Goal: Task Accomplishment & Management: Complete application form

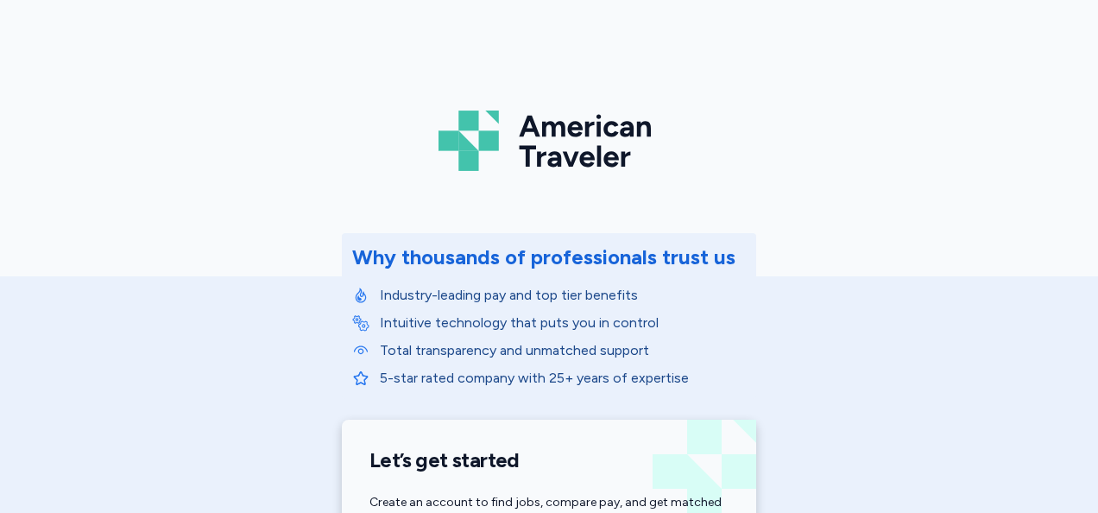
click at [993, 391] on div "American Traveler Why thousands of professionals trust us Industry-leading pay …" at bounding box center [549, 387] width 1098 height 775
click at [1014, 323] on div "American Traveler Why thousands of professionals trust us Industry-leading pay …" at bounding box center [549, 387] width 1098 height 775
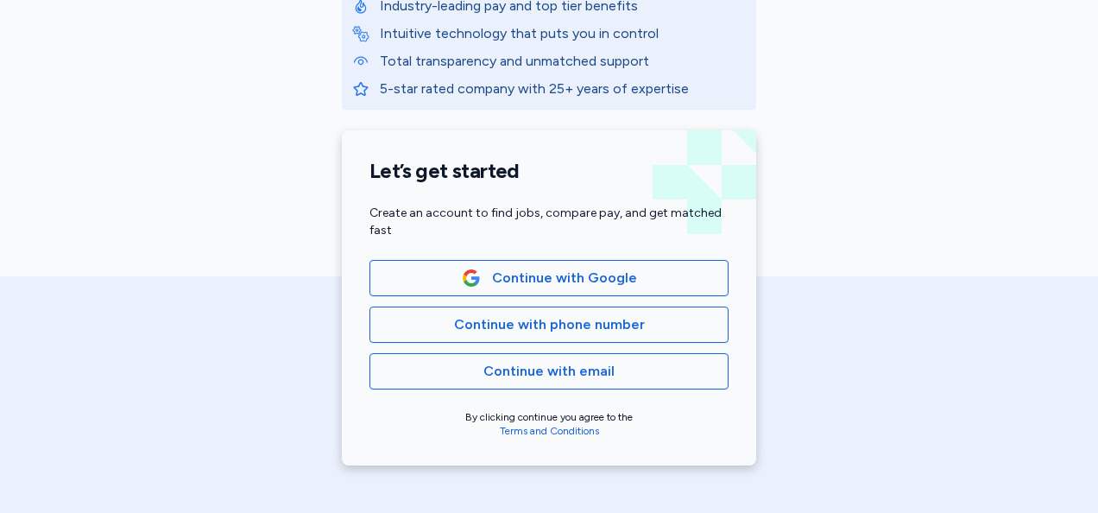
scroll to position [292, 0]
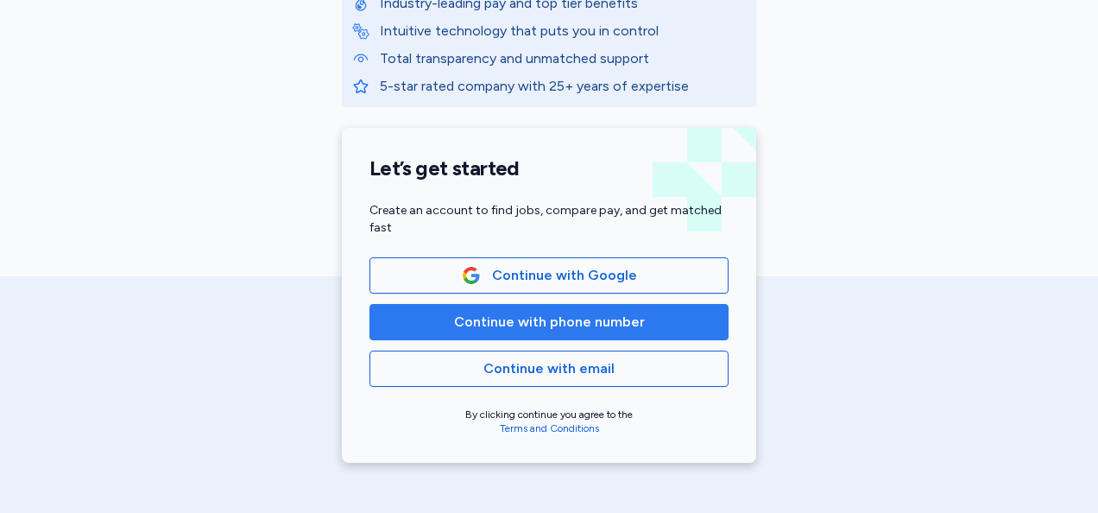
click at [713, 323] on button "Continue with phone number" at bounding box center [549, 322] width 359 height 36
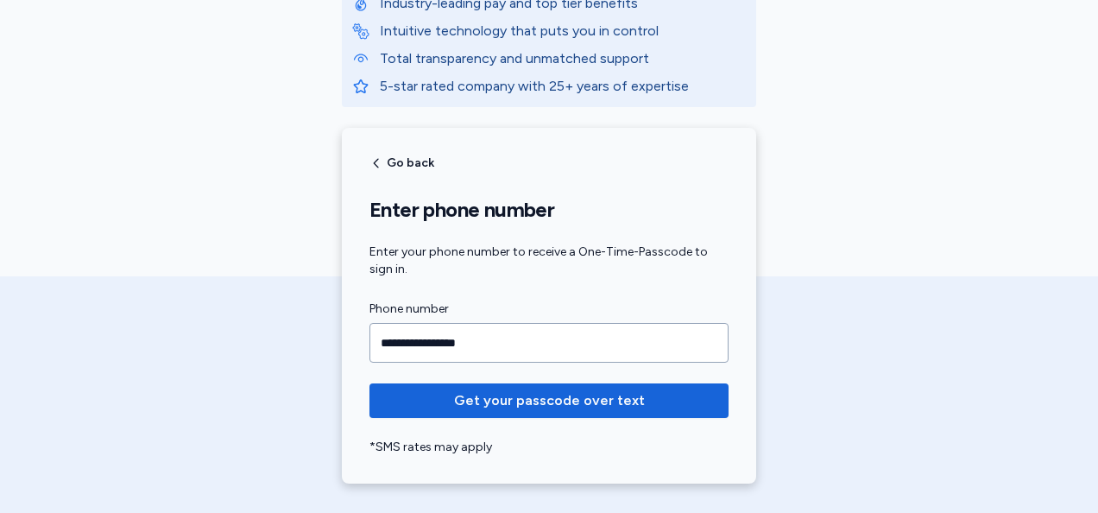
type input "**********"
click at [370, 383] on button "Get your passcode over text" at bounding box center [549, 400] width 359 height 35
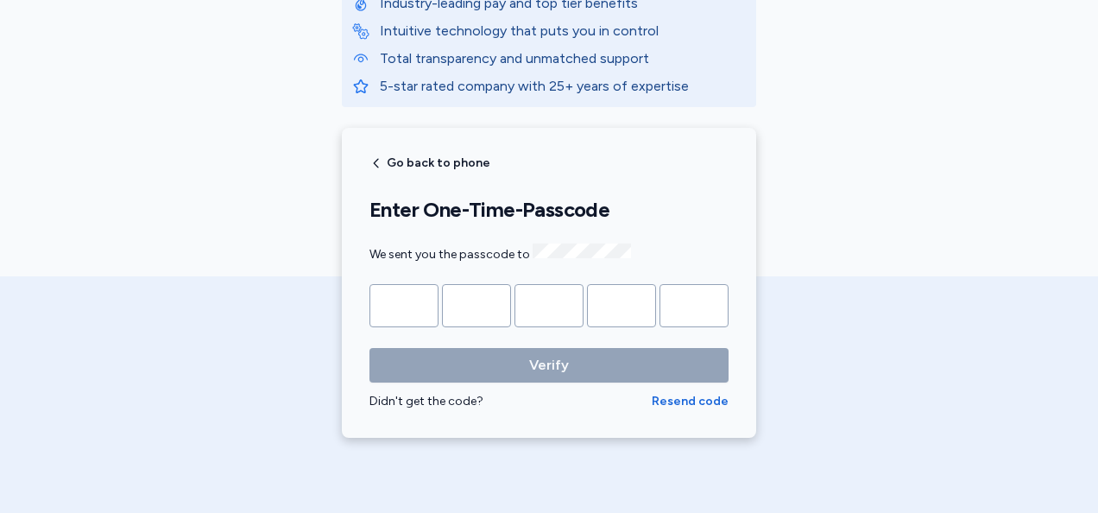
type input "*"
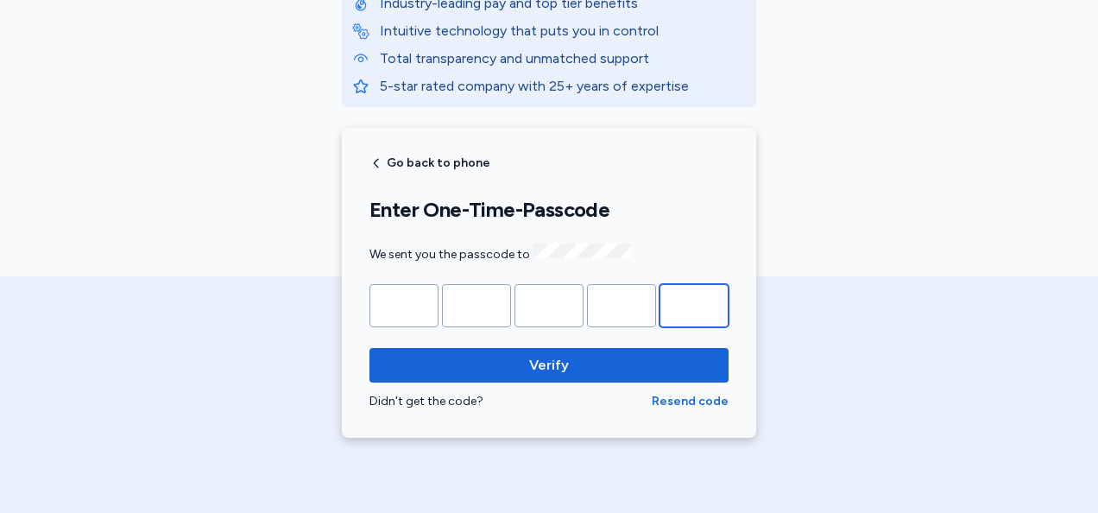
type input "*"
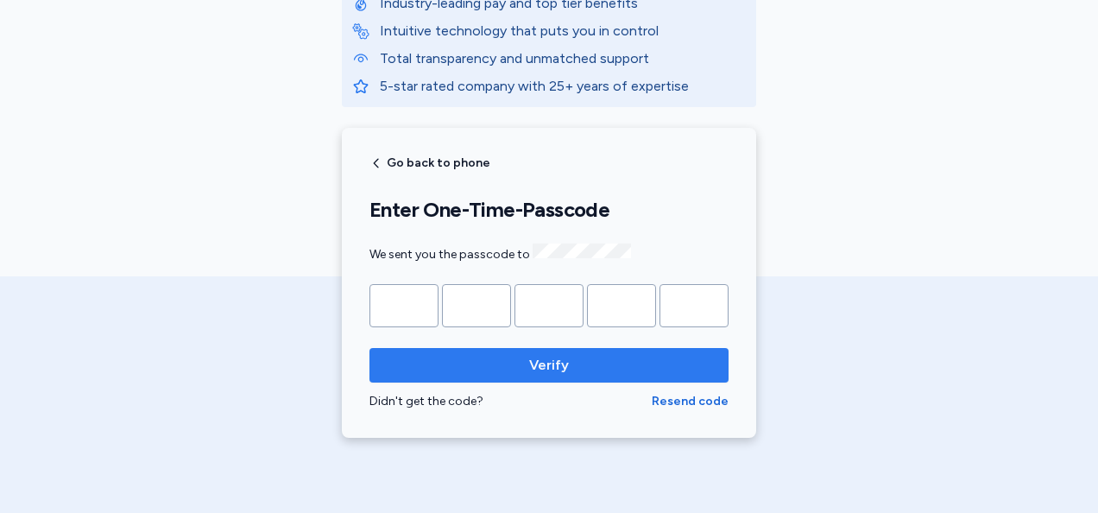
click at [593, 375] on button "Verify" at bounding box center [549, 365] width 359 height 35
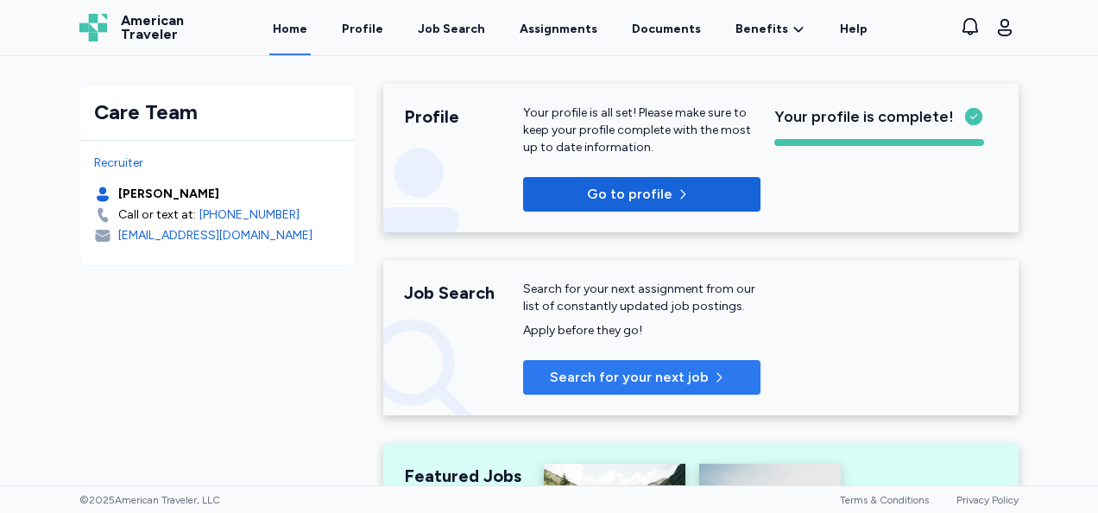
click at [683, 363] on button "Search for your next job" at bounding box center [641, 377] width 237 height 35
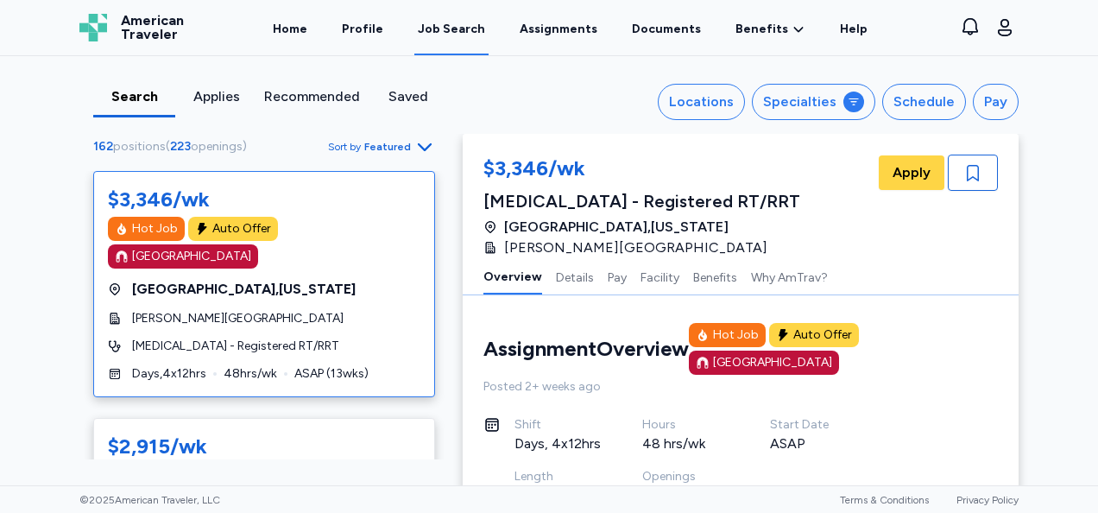
click at [97, 358] on div "$3,346/wk Hot Job Auto Offer [GEOGRAPHIC_DATA] [GEOGRAPHIC_DATA] , [US_STATE] […" at bounding box center [264, 284] width 342 height 226
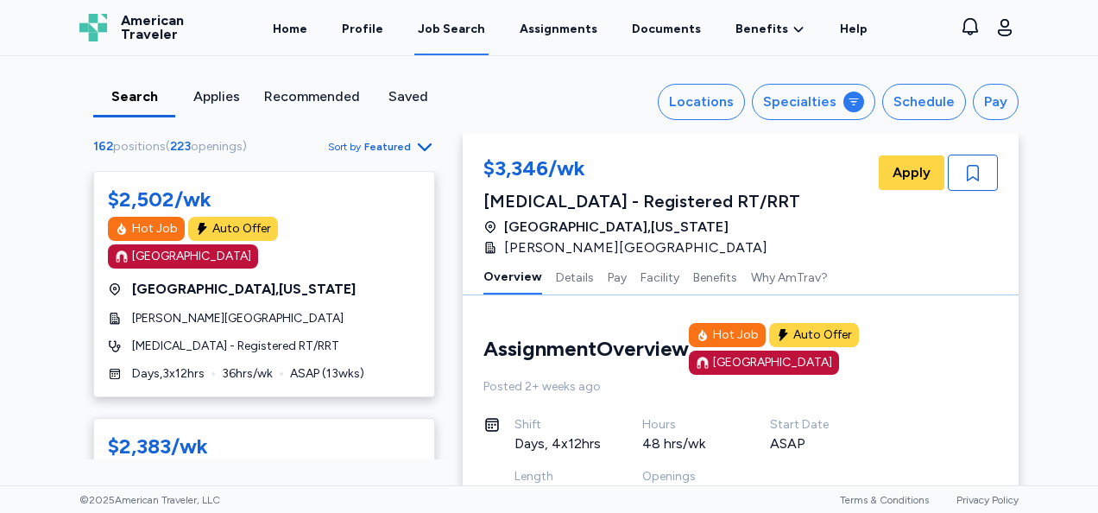
scroll to position [494, 0]
click at [319, 498] on div "[GEOGRAPHIC_DATA] , [US_STATE]" at bounding box center [264, 508] width 313 height 21
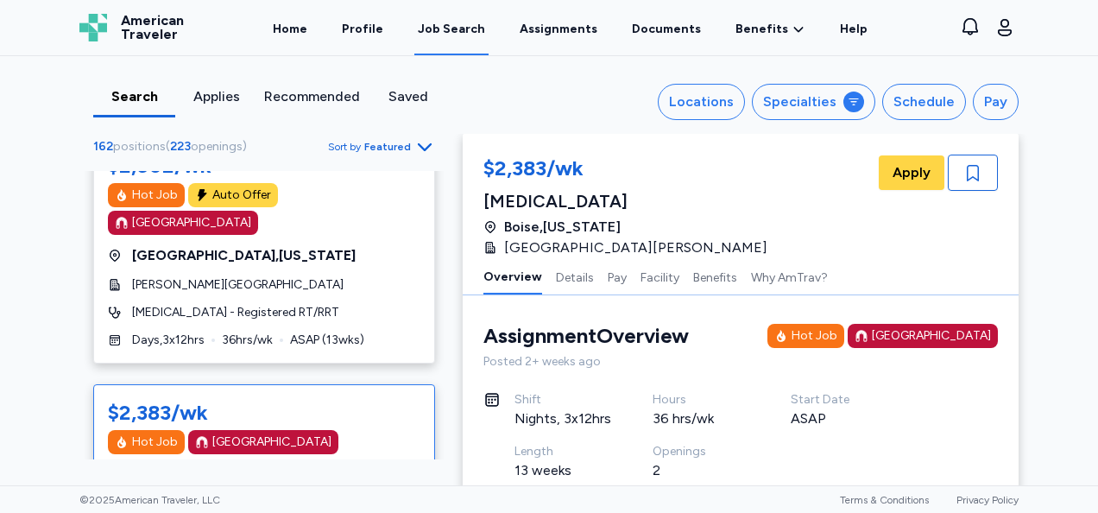
scroll to position [439, 0]
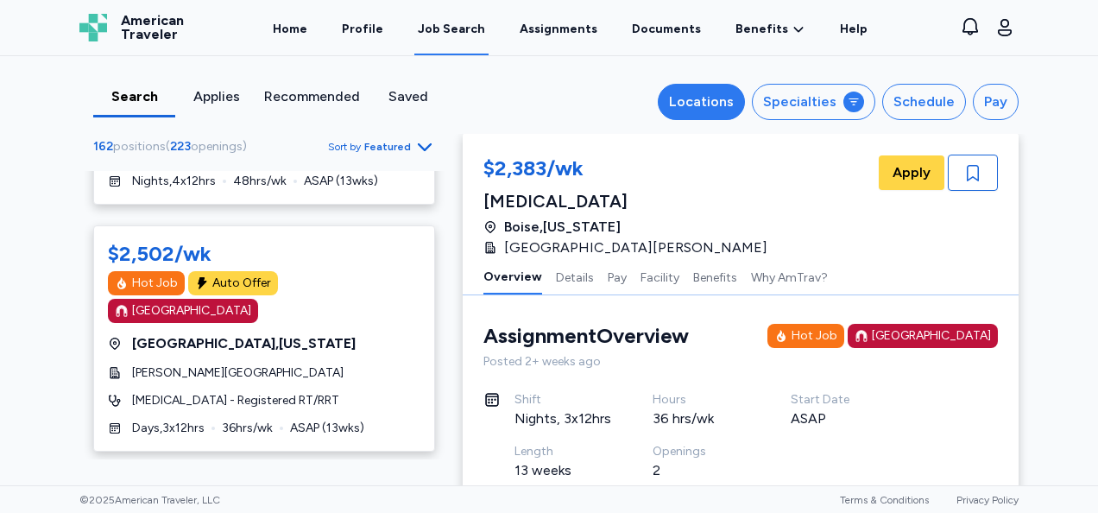
click at [732, 98] on div "Locations" at bounding box center [701, 102] width 65 height 21
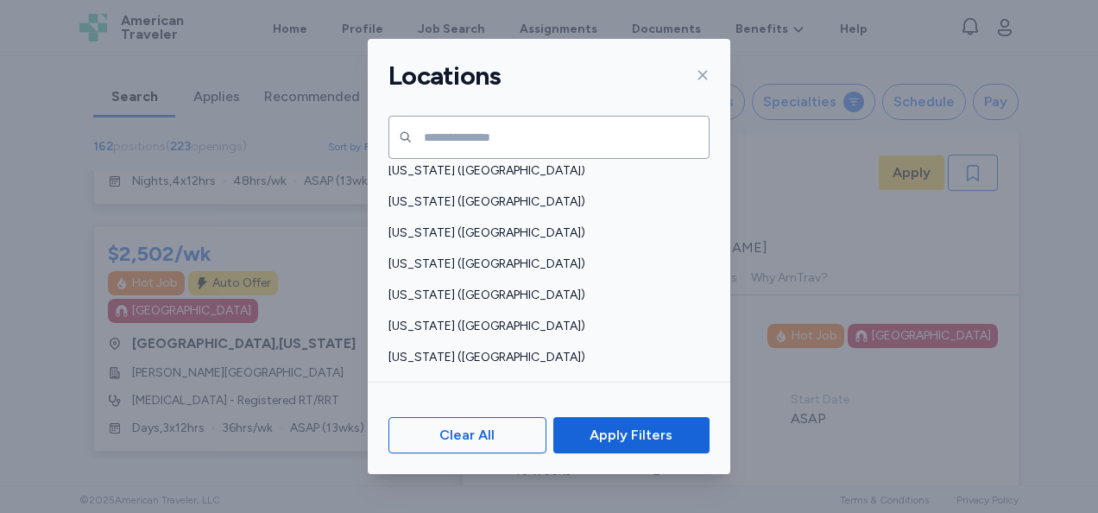
scroll to position [138, 0]
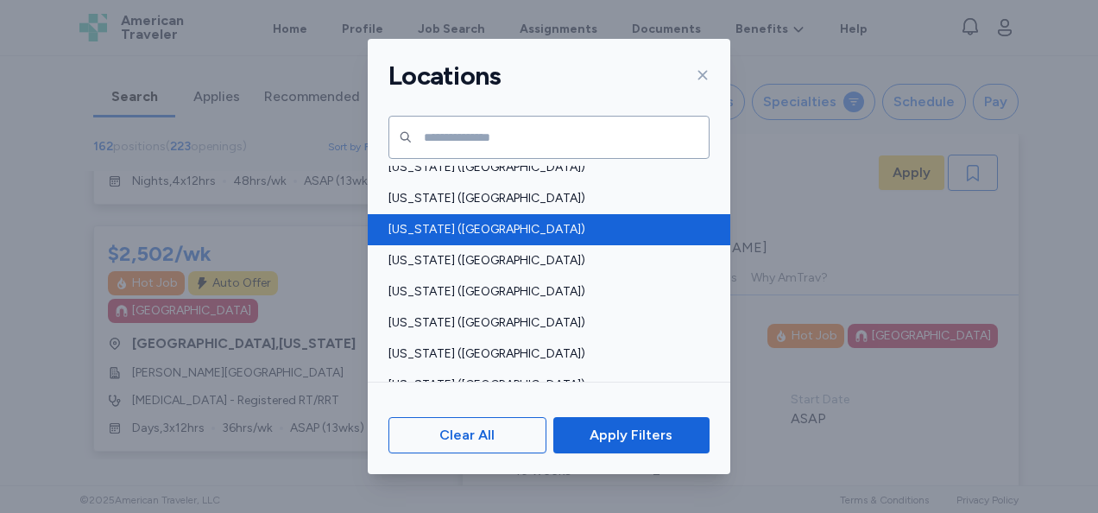
click at [475, 226] on span "[US_STATE] ([GEOGRAPHIC_DATA])" at bounding box center [544, 229] width 311 height 17
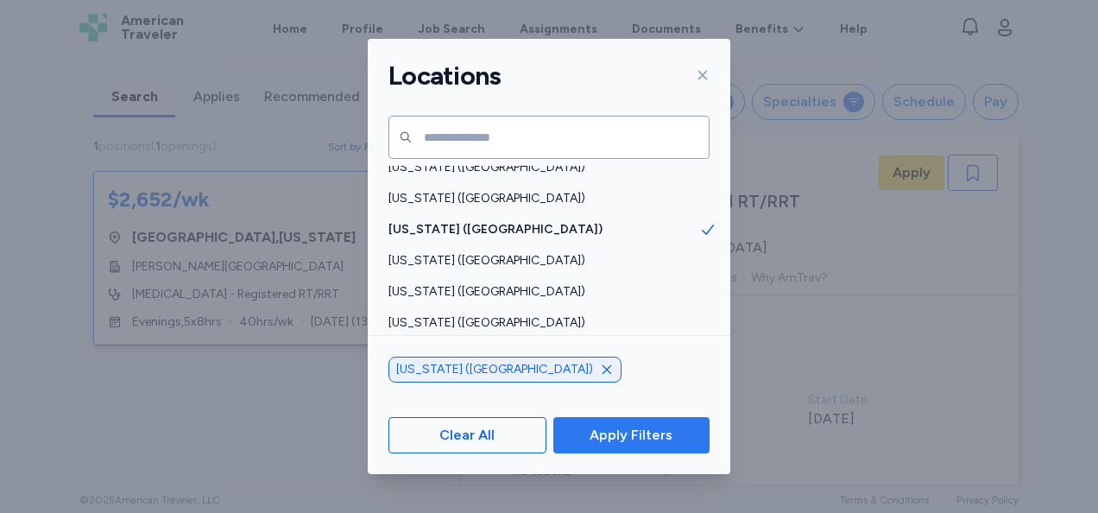
click at [686, 437] on span "Apply Filters" at bounding box center [631, 435] width 129 height 21
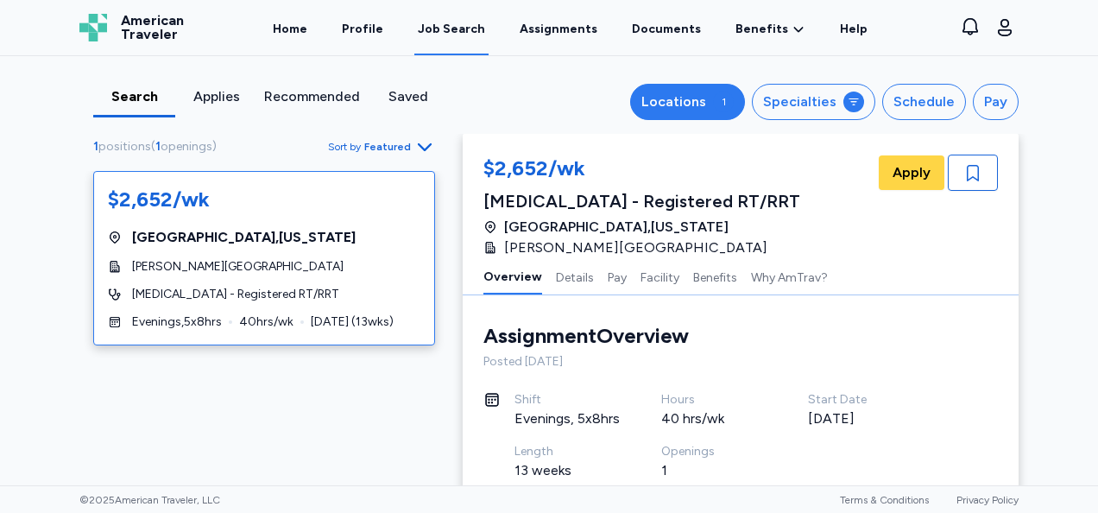
click at [711, 100] on button "Locations 1" at bounding box center [687, 102] width 115 height 36
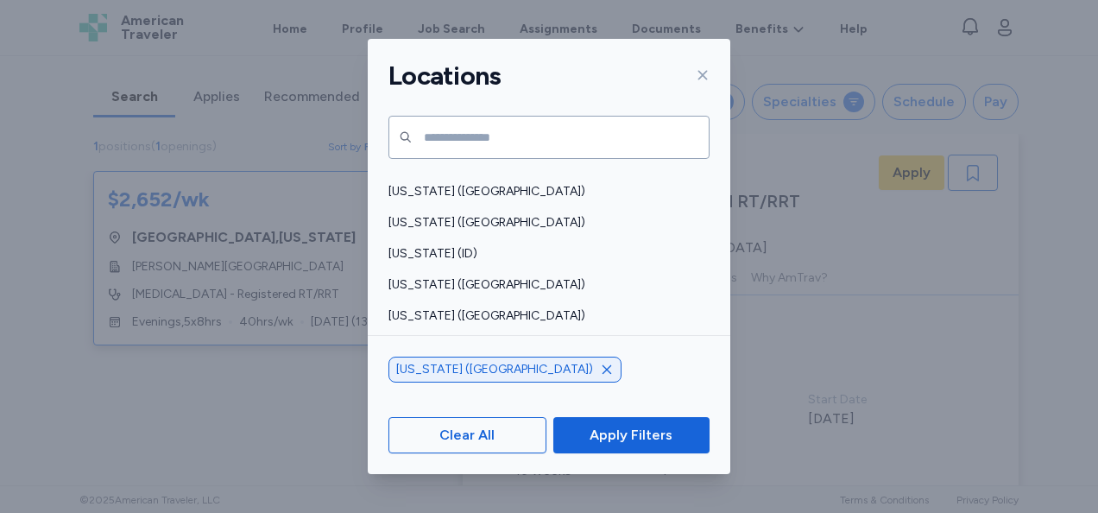
scroll to position [311, 0]
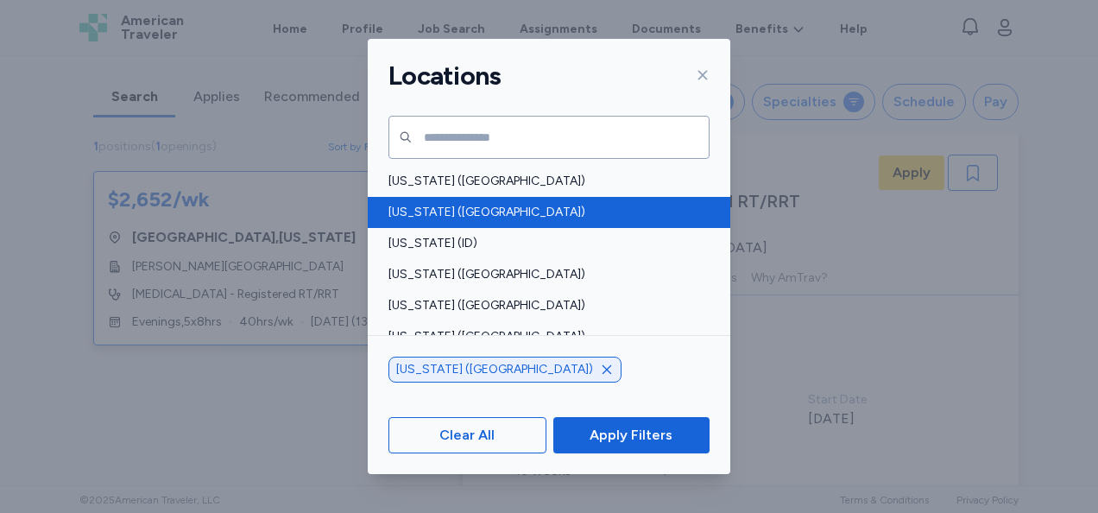
click at [368, 212] on div "[US_STATE] ([GEOGRAPHIC_DATA])" at bounding box center [549, 212] width 363 height 31
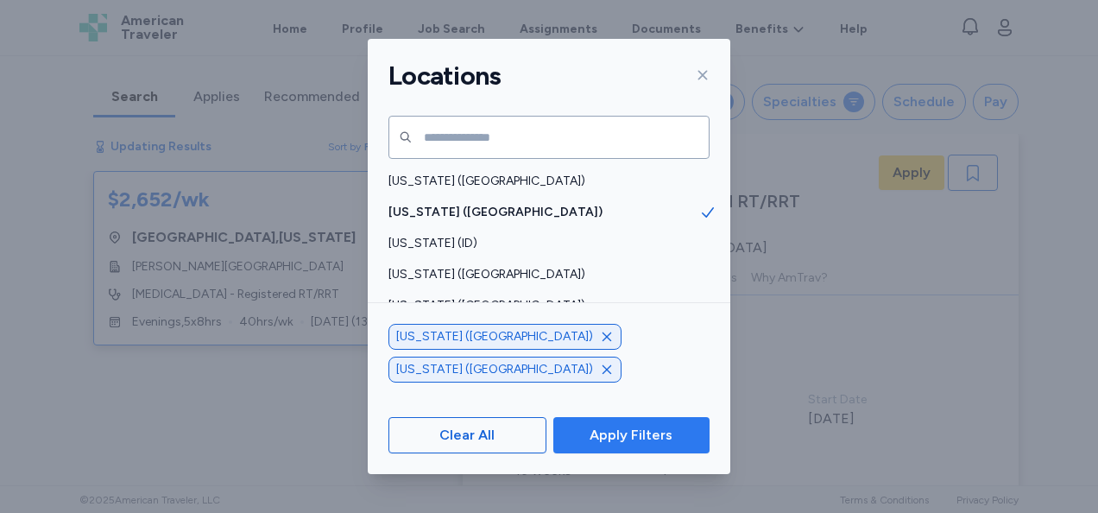
click at [677, 446] on span "Apply Filters" at bounding box center [631, 435] width 129 height 21
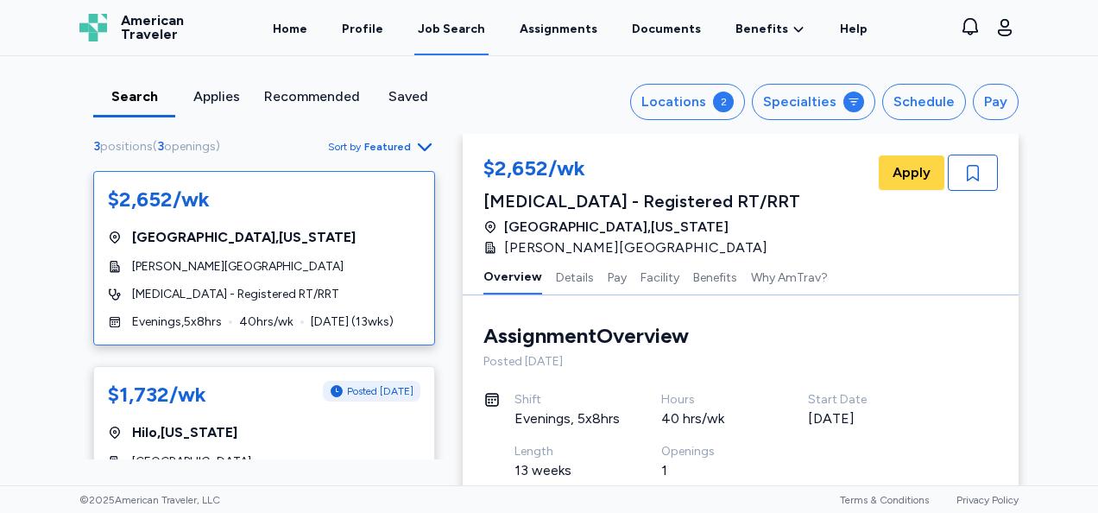
click at [240, 375] on div "$1,732/wk Posted [DATE] [GEOGRAPHIC_DATA] , [US_STATE] [GEOGRAPHIC_DATA] [MEDIC…" at bounding box center [264, 453] width 342 height 174
click at [275, 258] on span "[PERSON_NAME][GEOGRAPHIC_DATA]" at bounding box center [238, 266] width 212 height 17
click at [684, 93] on div "Locations" at bounding box center [674, 102] width 65 height 21
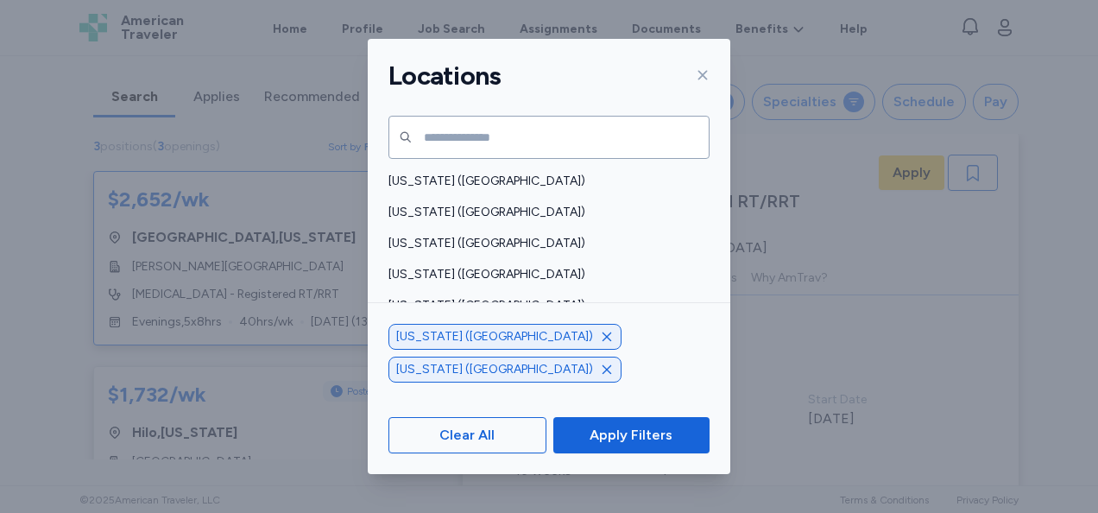
click at [600, 344] on icon "button" at bounding box center [607, 337] width 14 height 14
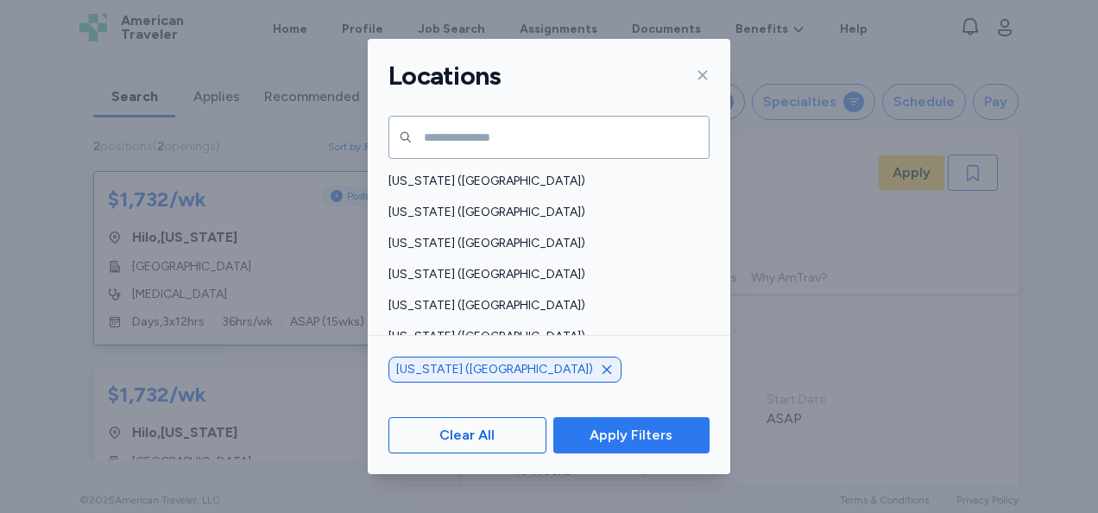
click at [643, 436] on span "Apply Filters" at bounding box center [631, 435] width 83 height 21
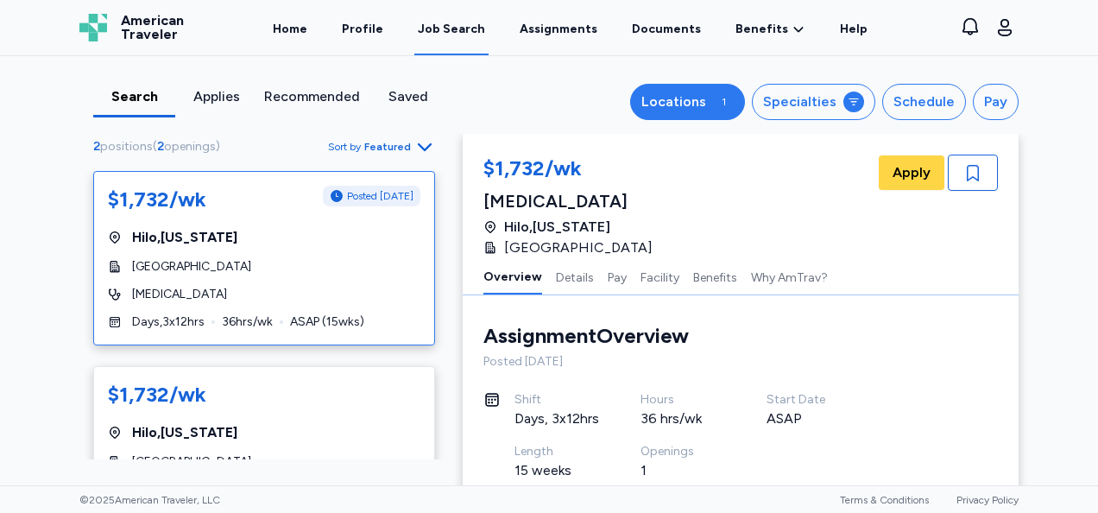
click at [741, 97] on button "Locations 1" at bounding box center [687, 102] width 115 height 36
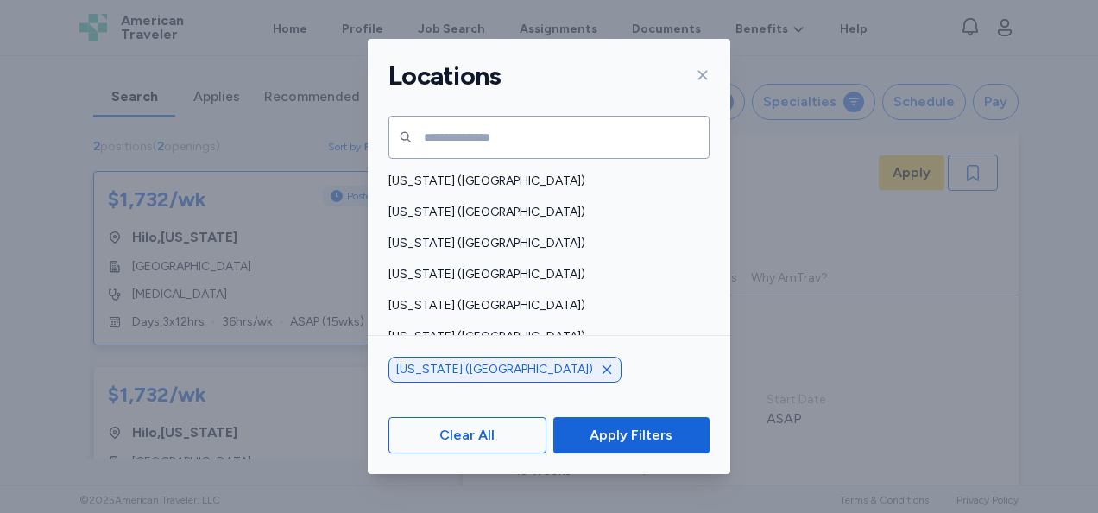
click at [600, 368] on icon "button" at bounding box center [607, 370] width 14 height 14
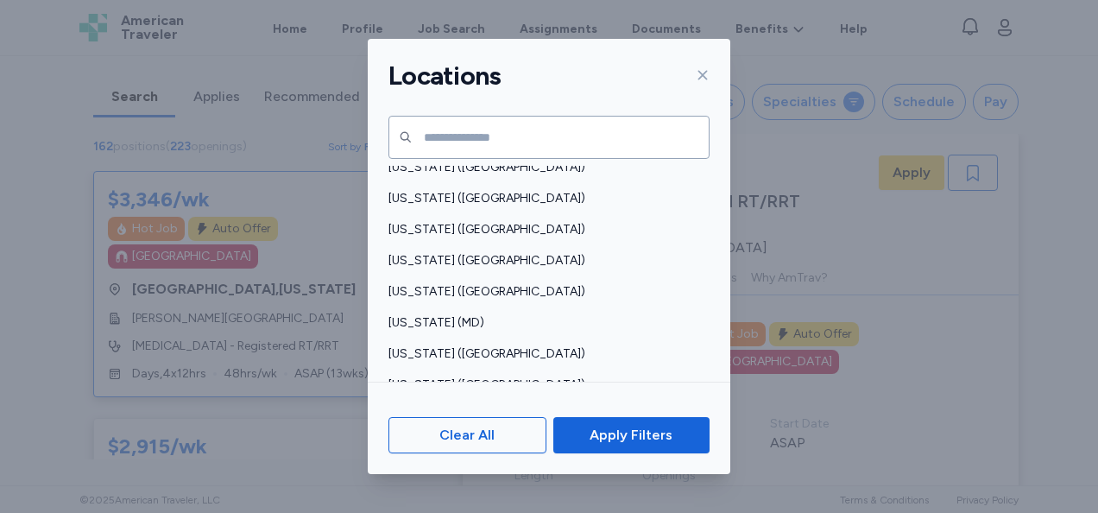
scroll to position [495, 0]
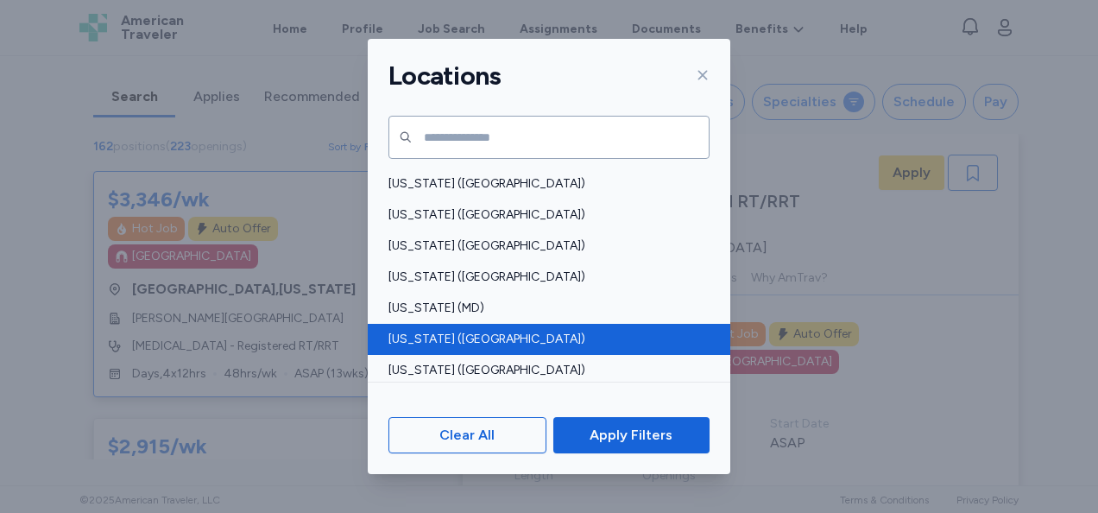
click at [442, 327] on div "[US_STATE] ([GEOGRAPHIC_DATA])" at bounding box center [549, 339] width 363 height 31
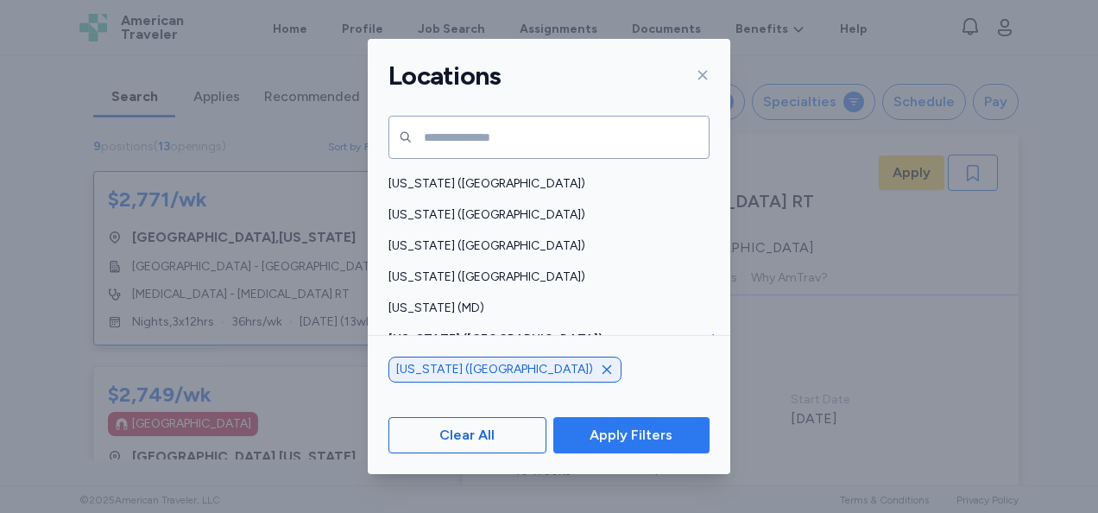
click at [627, 433] on span "Apply Filters" at bounding box center [631, 435] width 83 height 21
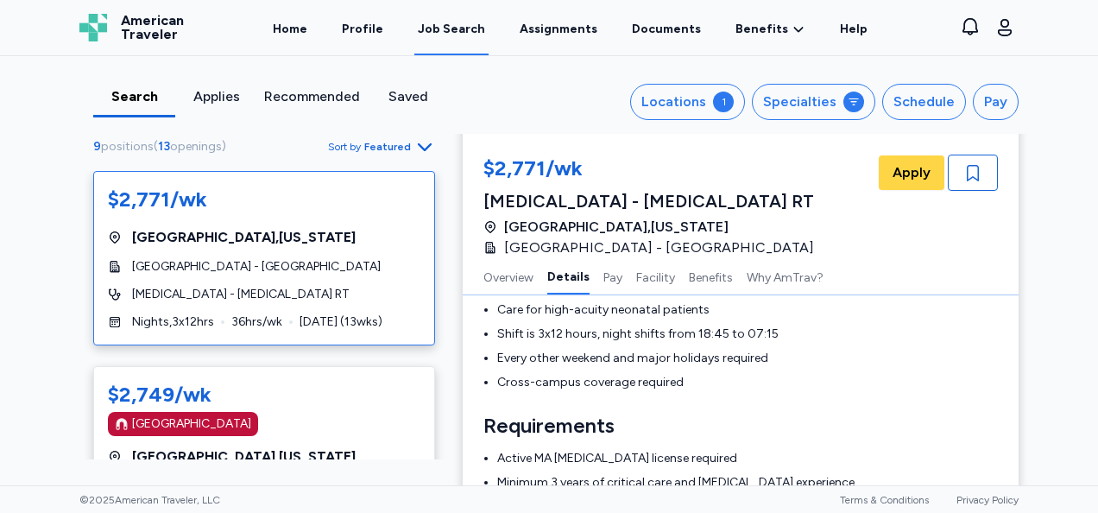
scroll to position [373, 0]
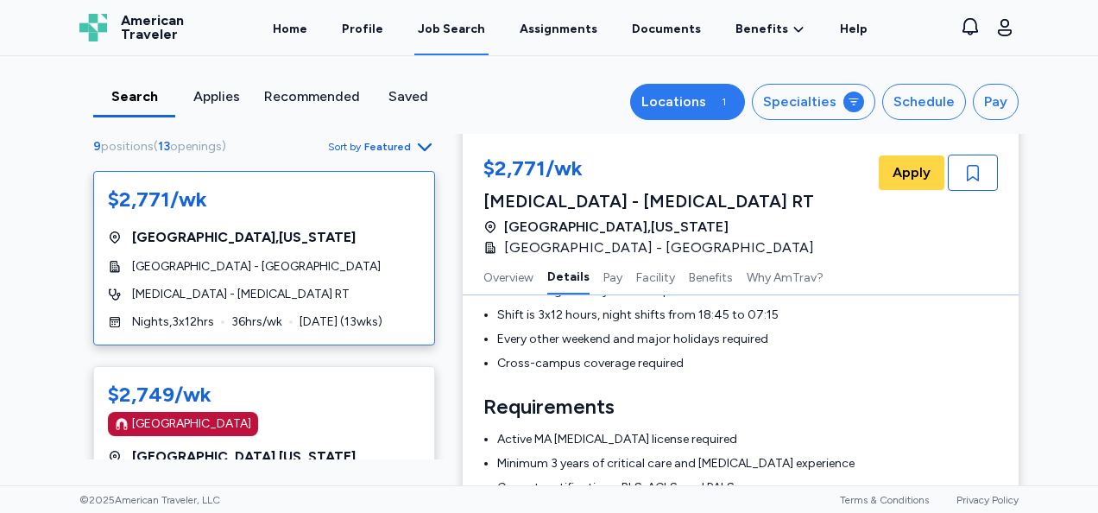
click at [698, 88] on button "Locations 1" at bounding box center [687, 102] width 115 height 36
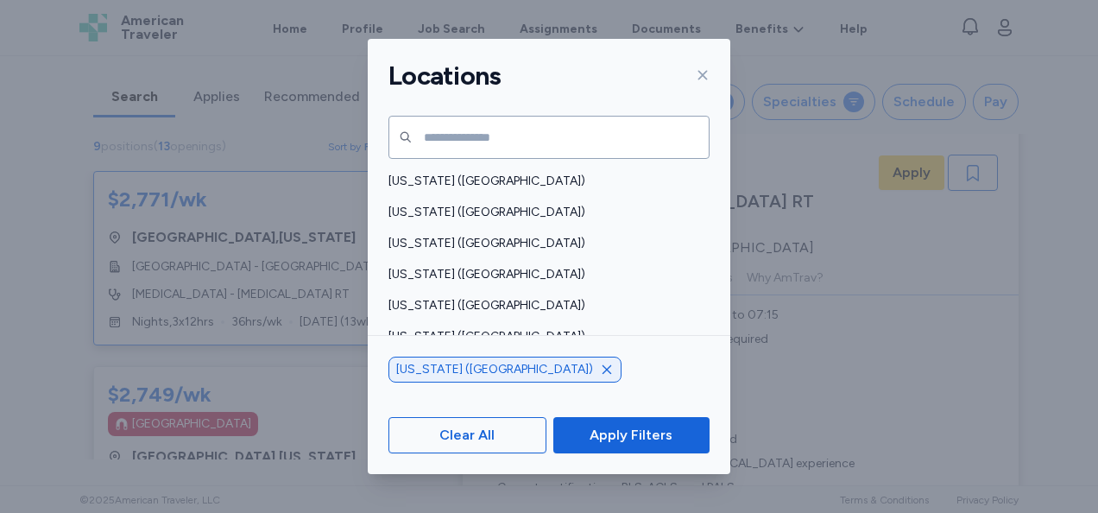
click at [600, 371] on icon "button" at bounding box center [607, 370] width 14 height 14
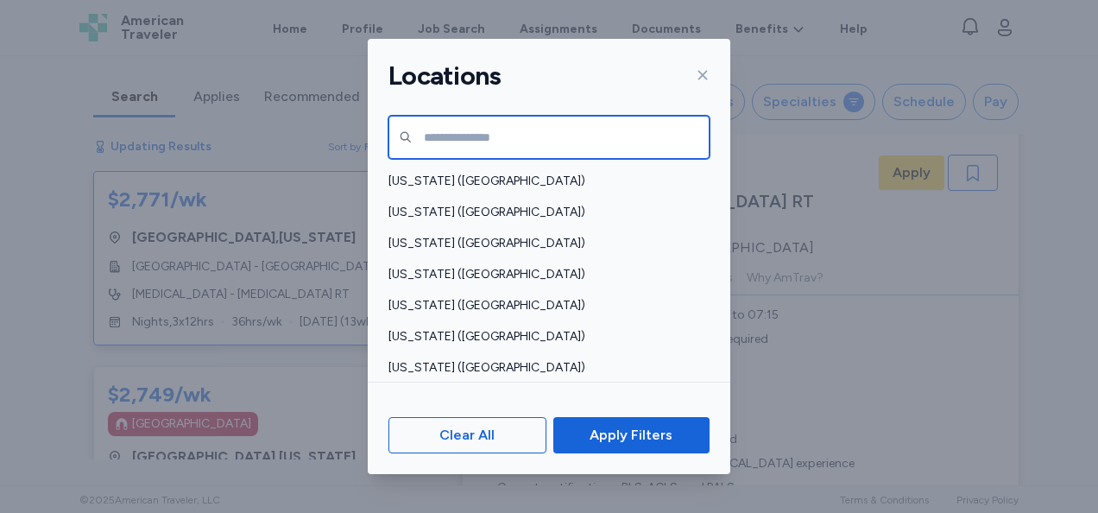
click at [507, 143] on input "text" at bounding box center [549, 137] width 321 height 43
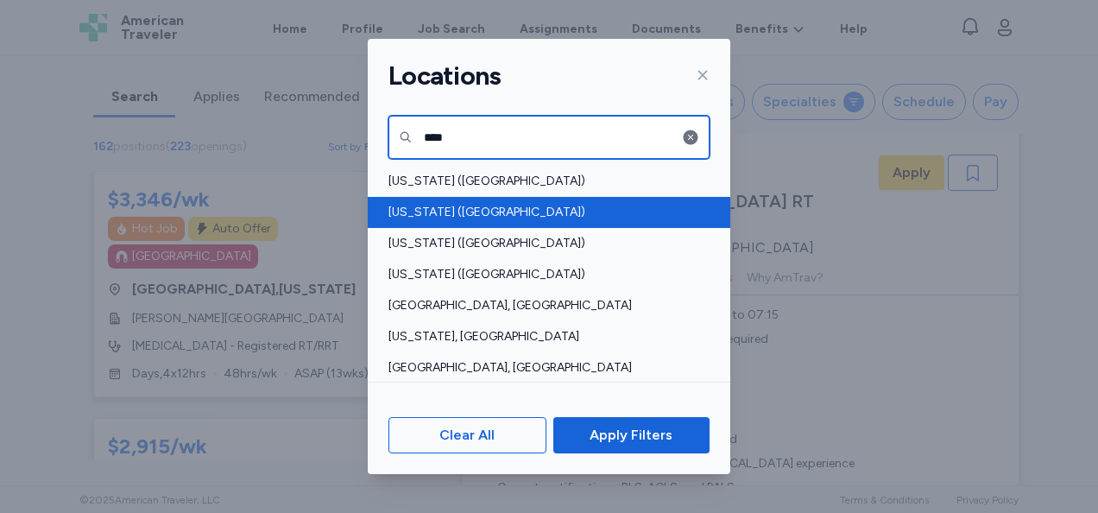
type input "***"
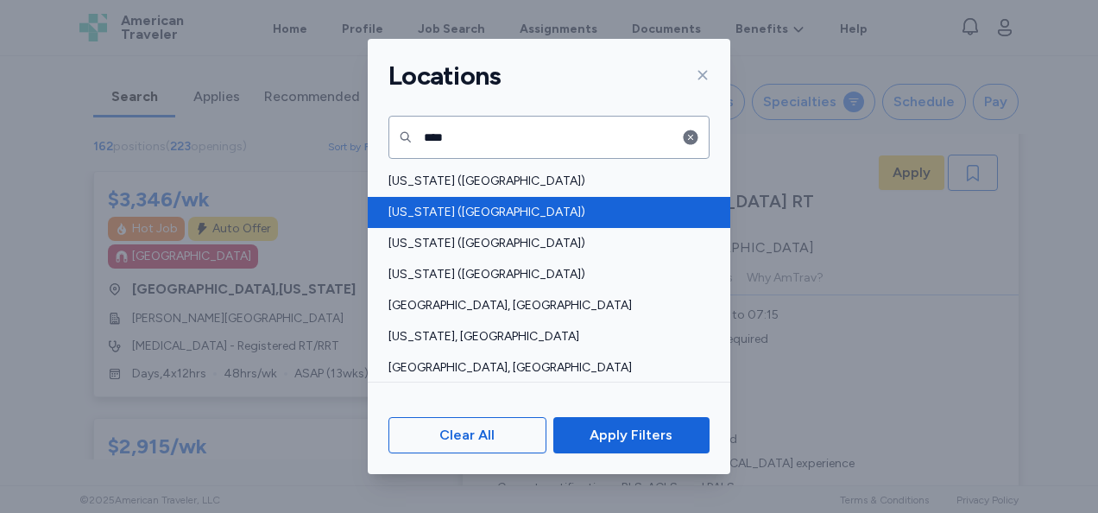
click at [477, 212] on span "[US_STATE] ([GEOGRAPHIC_DATA])" at bounding box center [544, 212] width 311 height 17
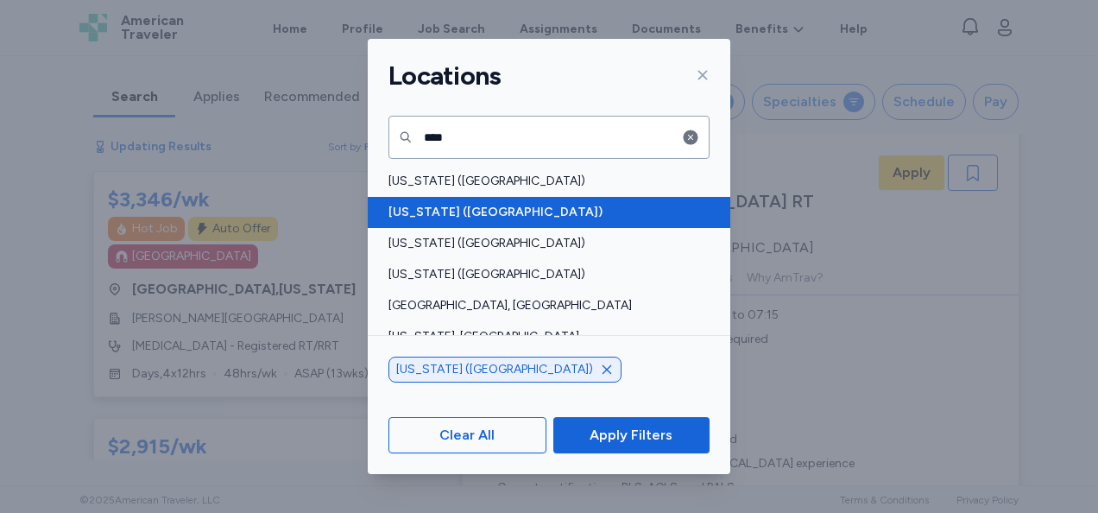
scroll to position [1, 0]
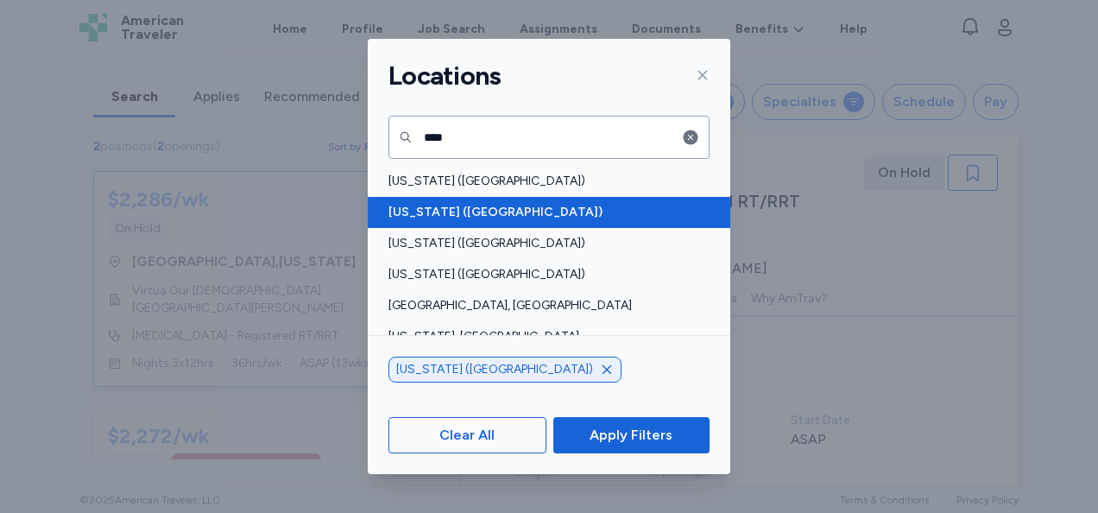
click at [477, 212] on span "[US_STATE] ([GEOGRAPHIC_DATA])" at bounding box center [544, 212] width 311 height 17
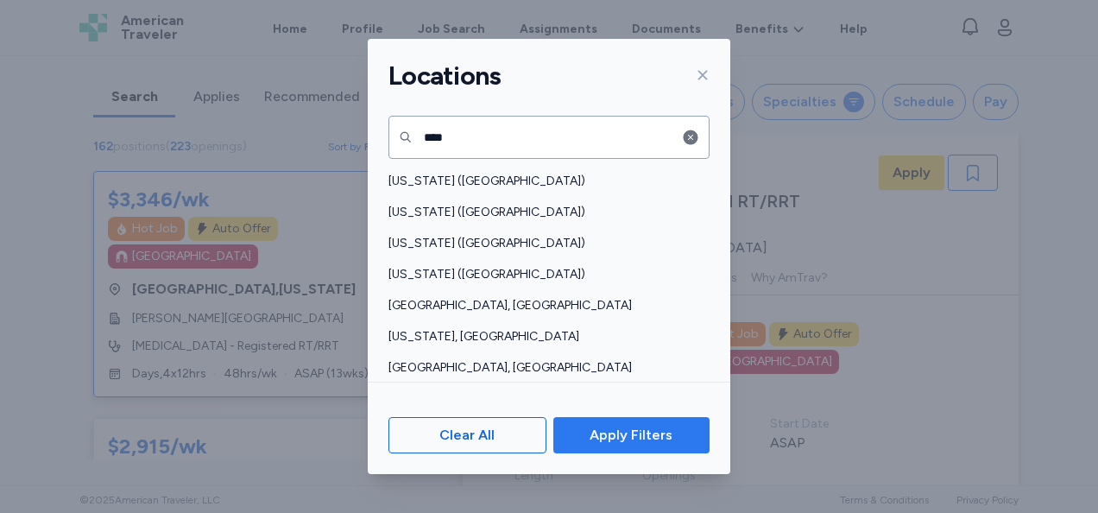
click at [622, 447] on button "Apply Filters" at bounding box center [631, 435] width 156 height 36
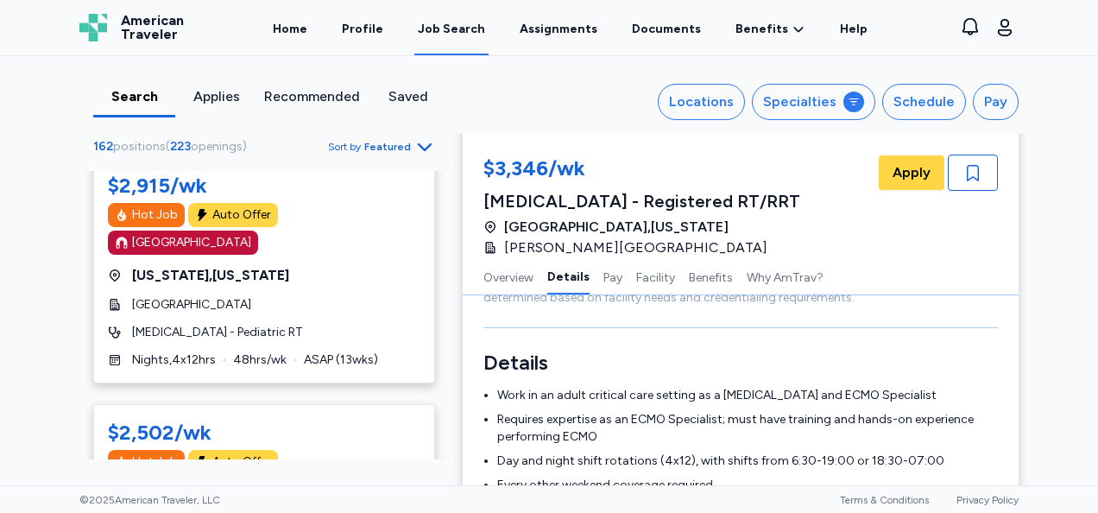
scroll to position [258, 0]
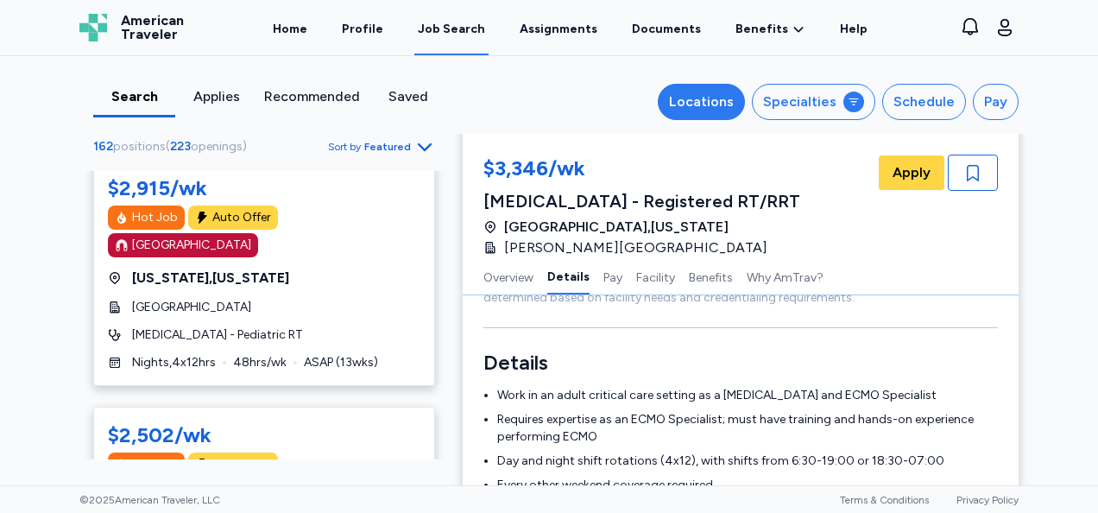
click at [713, 108] on div "Locations" at bounding box center [701, 102] width 65 height 21
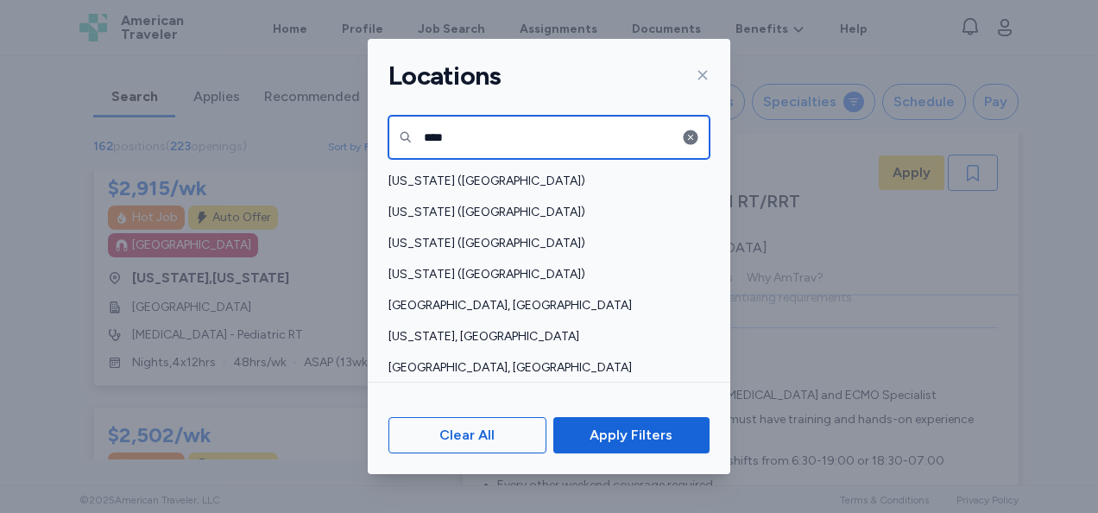
click at [632, 145] on input "***" at bounding box center [549, 137] width 321 height 43
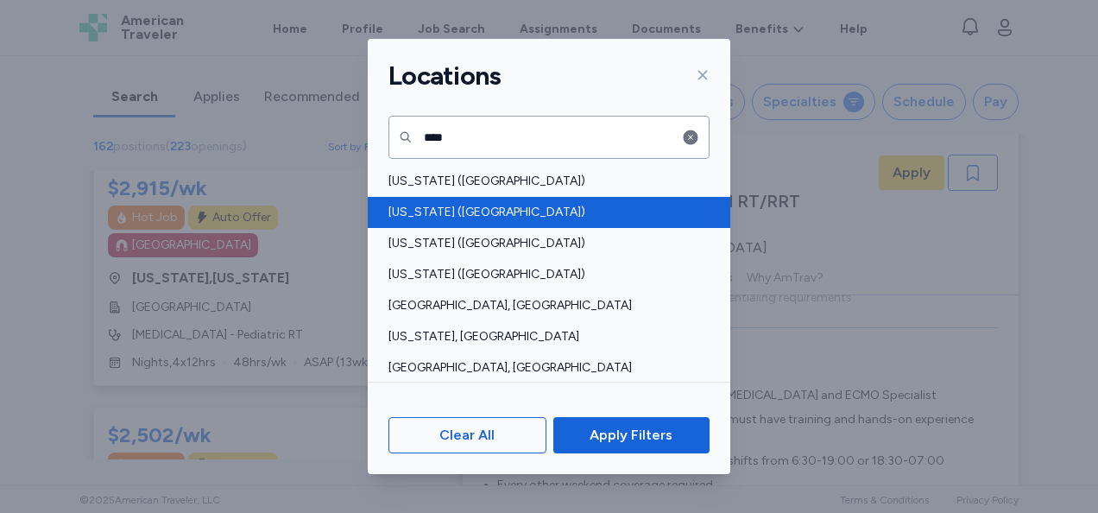
click at [498, 216] on span "[US_STATE] ([GEOGRAPHIC_DATA])" at bounding box center [544, 212] width 311 height 17
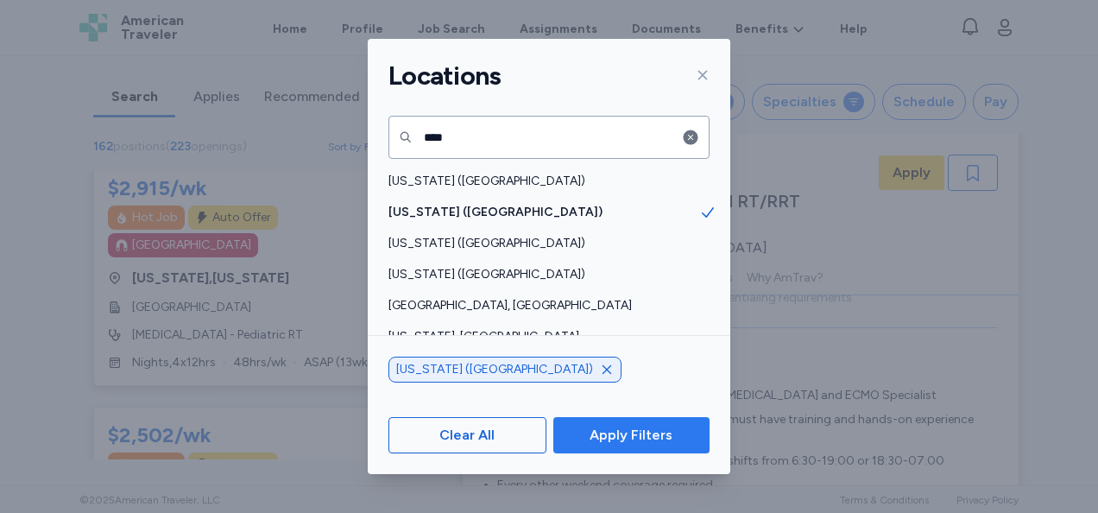
scroll to position [149, 0]
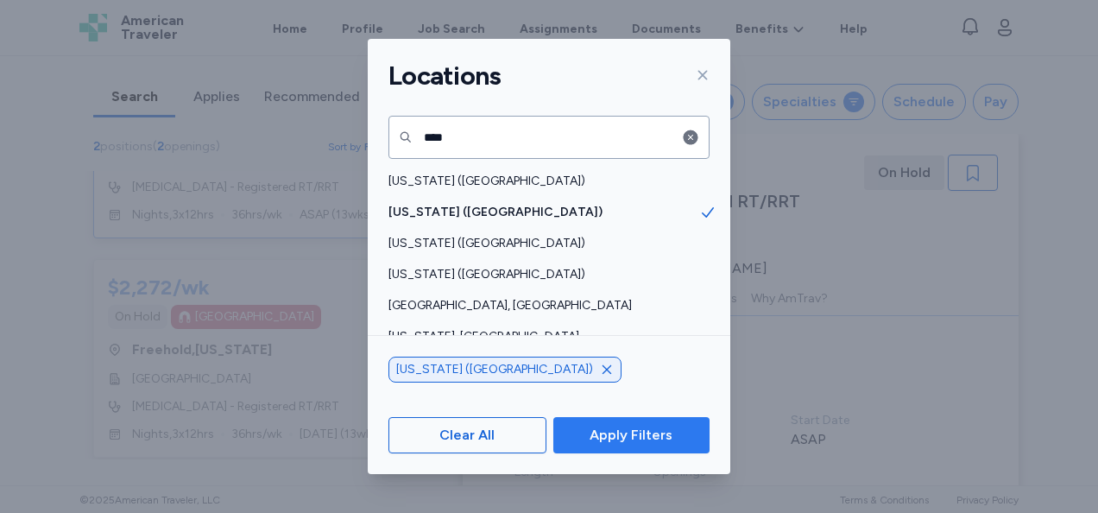
click at [641, 427] on span "Apply Filters" at bounding box center [631, 435] width 83 height 21
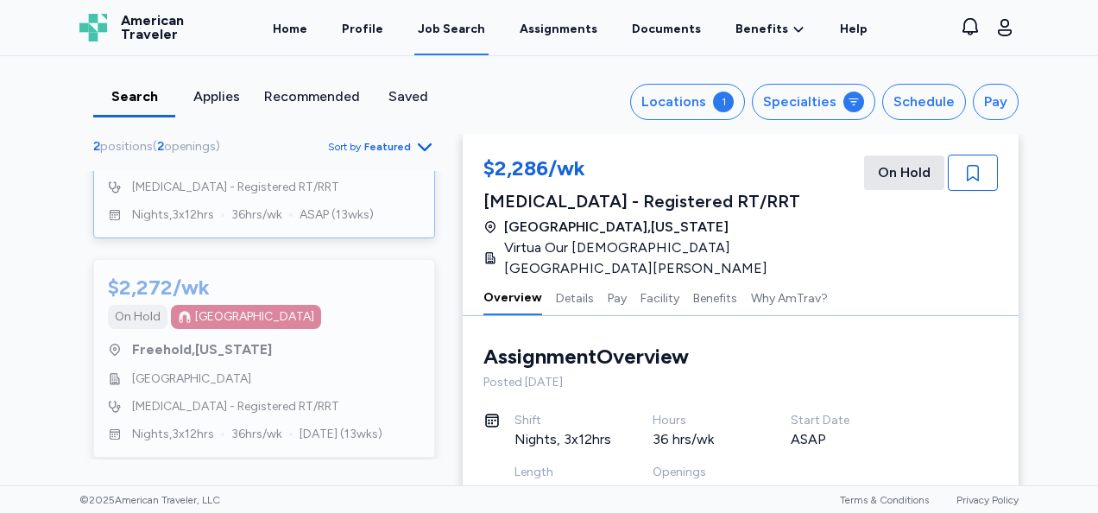
scroll to position [121, 0]
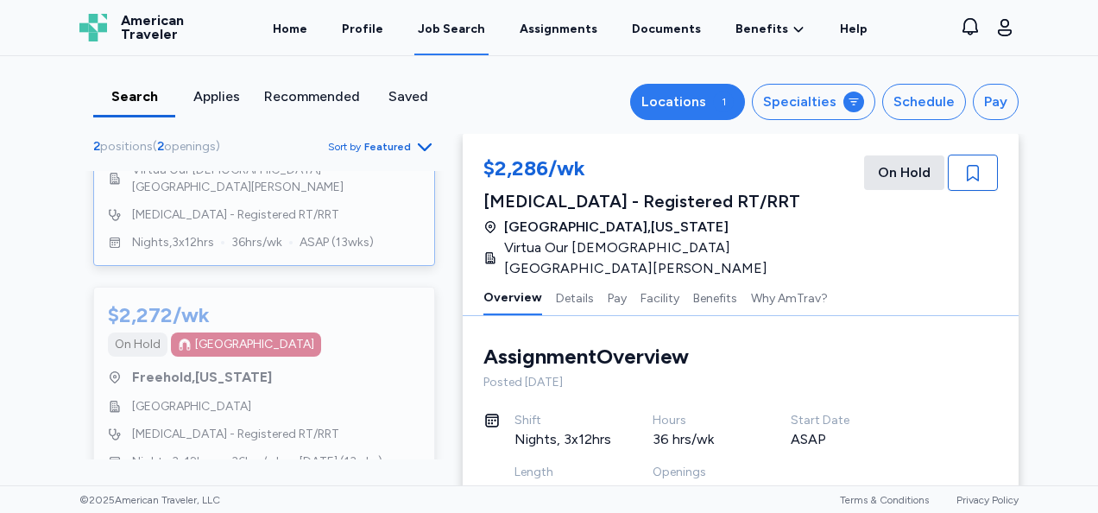
click at [706, 109] on div "Locations" at bounding box center [674, 102] width 65 height 21
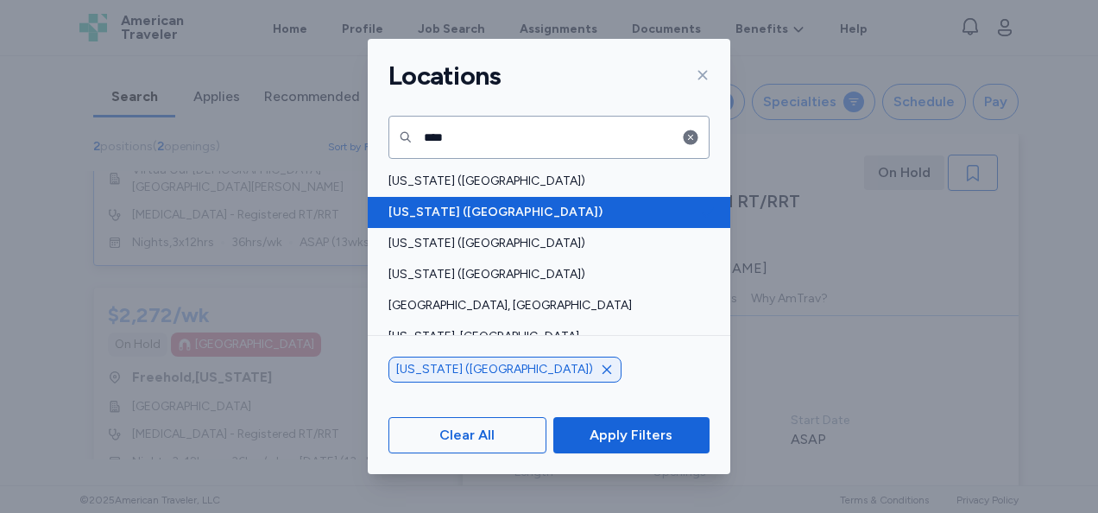
click at [630, 211] on span "[US_STATE] ([GEOGRAPHIC_DATA])" at bounding box center [544, 212] width 311 height 17
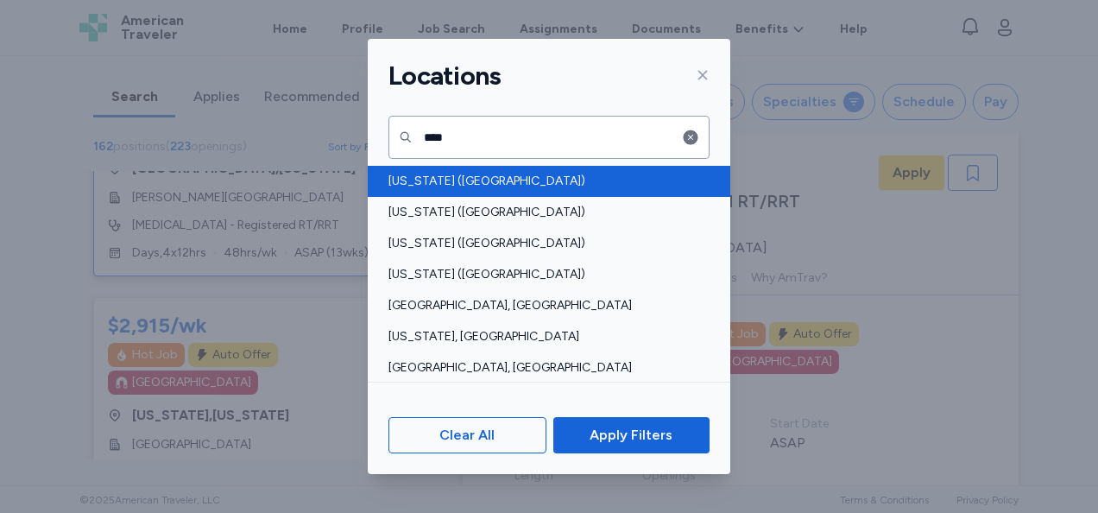
click at [579, 177] on span "[US_STATE] ([GEOGRAPHIC_DATA])" at bounding box center [544, 181] width 311 height 17
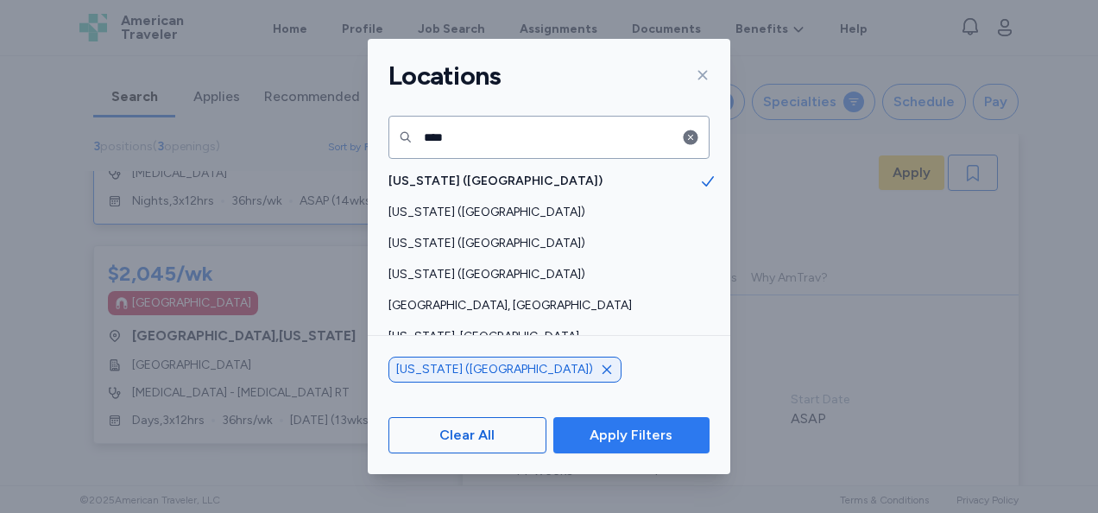
click at [586, 420] on button "Apply Filters" at bounding box center [631, 435] width 156 height 36
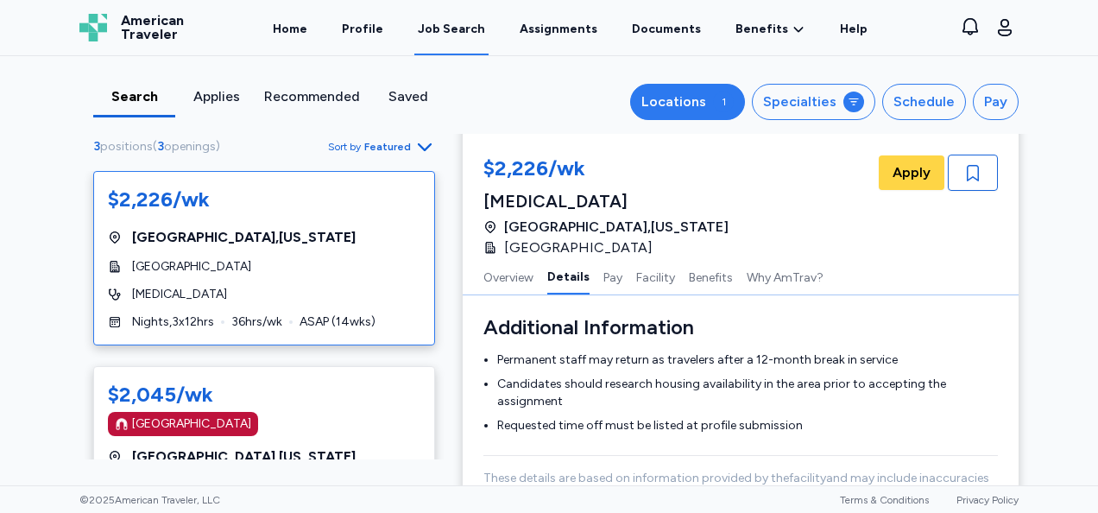
click at [668, 109] on div "Locations" at bounding box center [674, 102] width 65 height 21
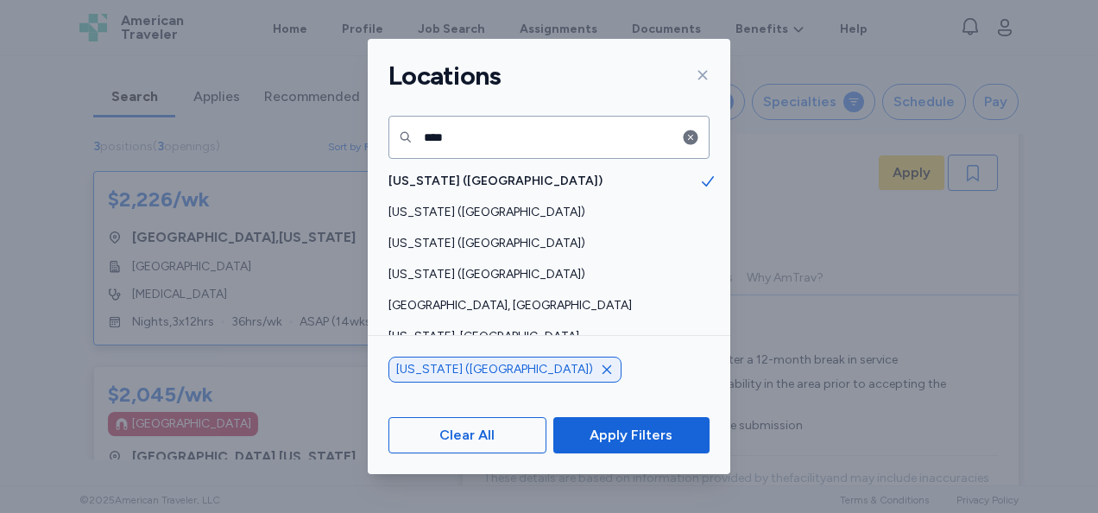
click at [704, 74] on icon at bounding box center [702, 75] width 9 height 9
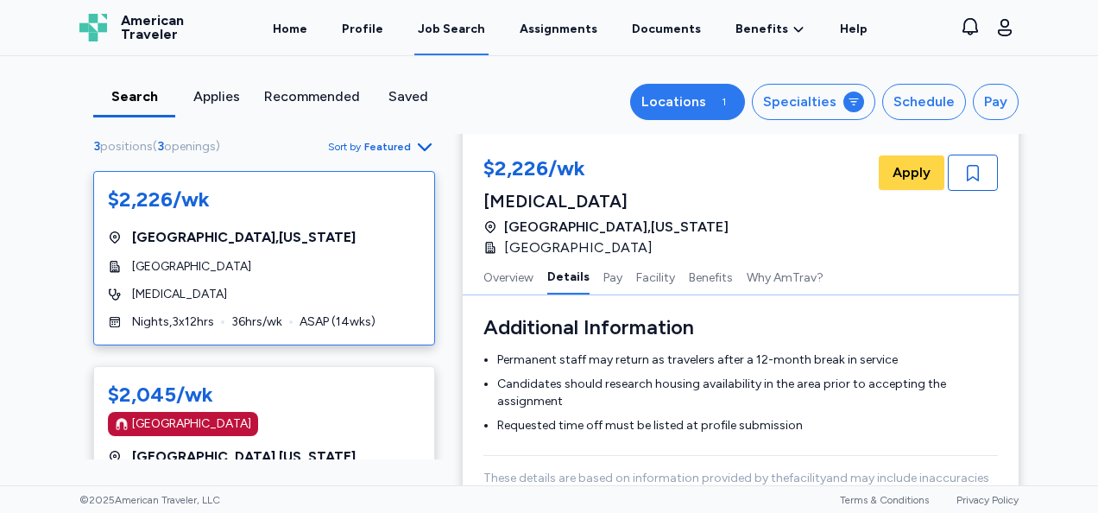
click at [700, 107] on div "Locations" at bounding box center [674, 102] width 65 height 21
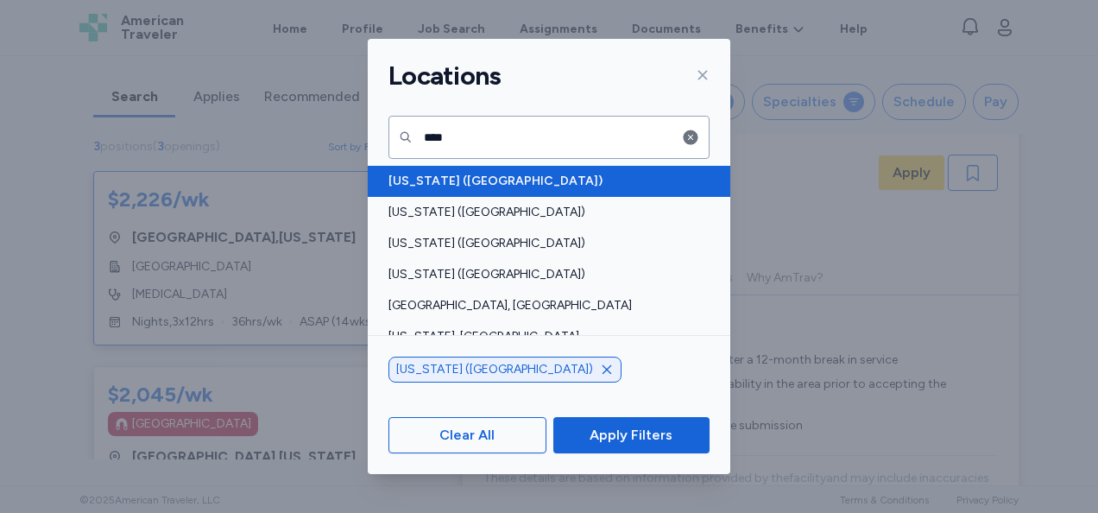
click at [515, 168] on div "[US_STATE] ([GEOGRAPHIC_DATA])" at bounding box center [549, 181] width 363 height 31
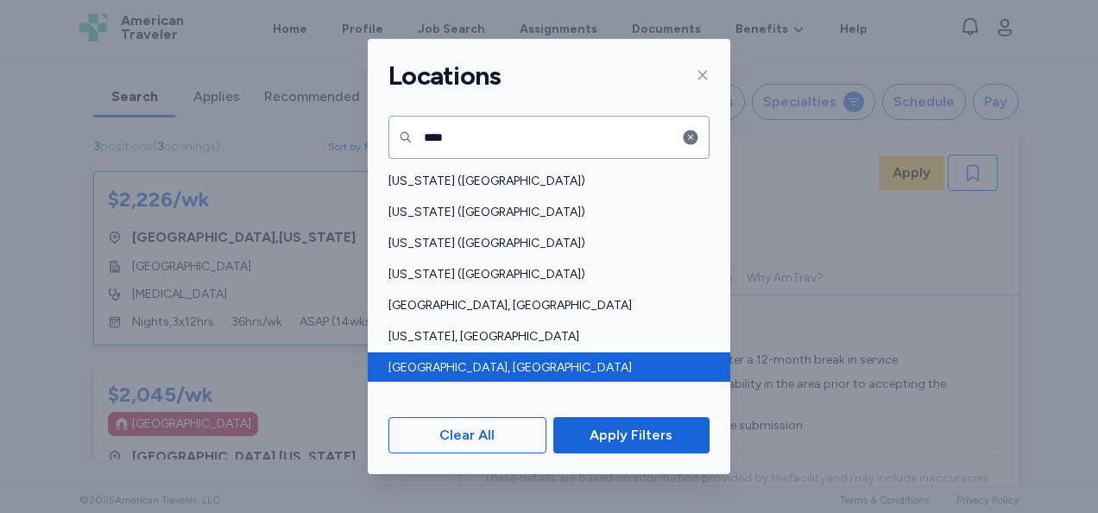
scroll to position [1, 0]
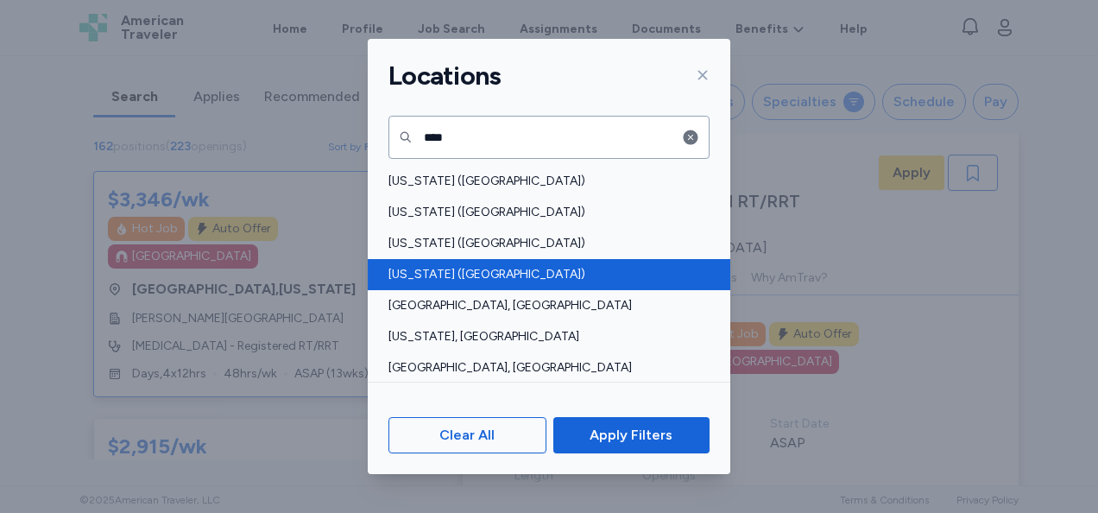
click at [515, 281] on span "[US_STATE] ([GEOGRAPHIC_DATA])" at bounding box center [544, 274] width 311 height 17
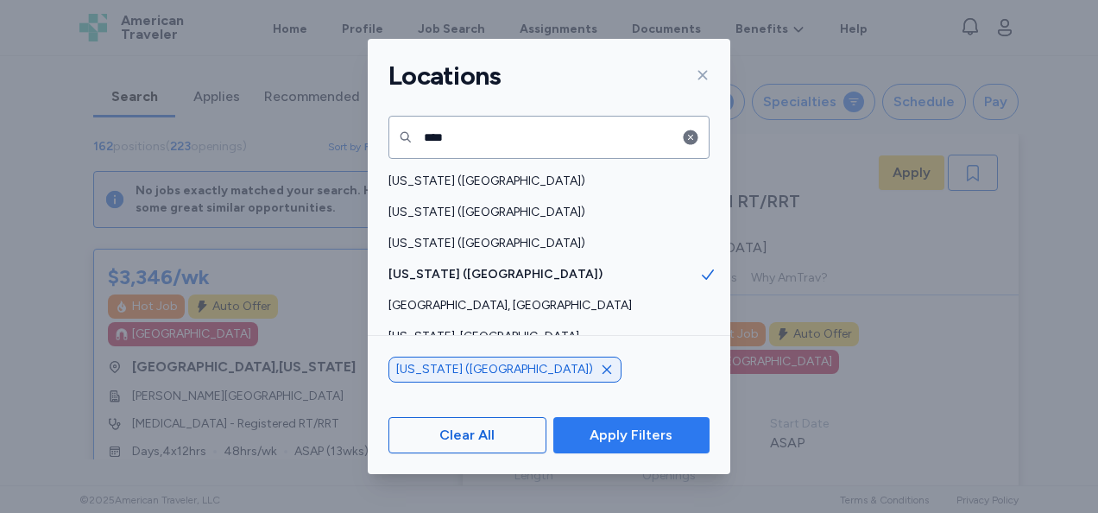
click at [596, 433] on span "Apply Filters" at bounding box center [631, 435] width 83 height 21
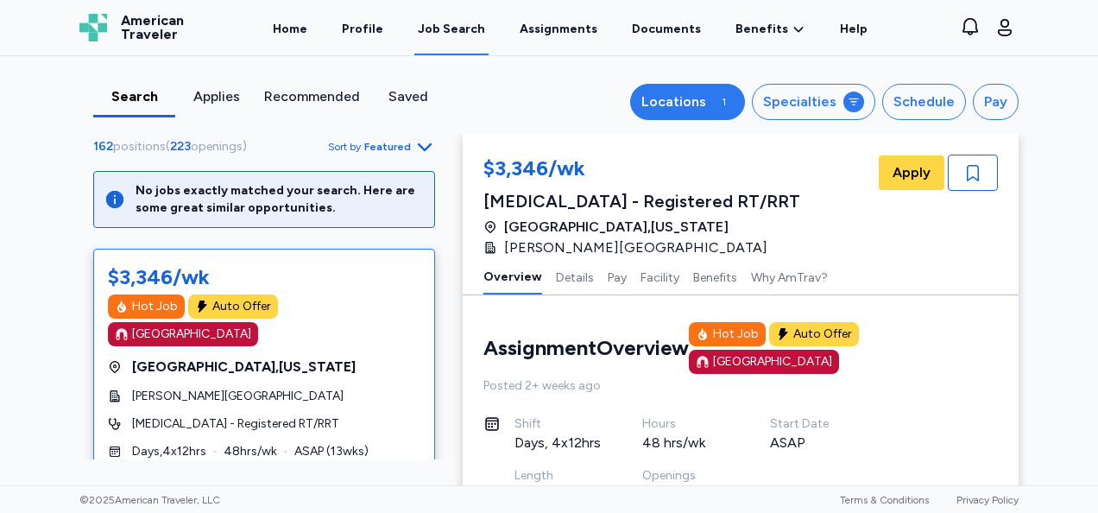
click at [699, 86] on button "Locations 1" at bounding box center [687, 102] width 115 height 36
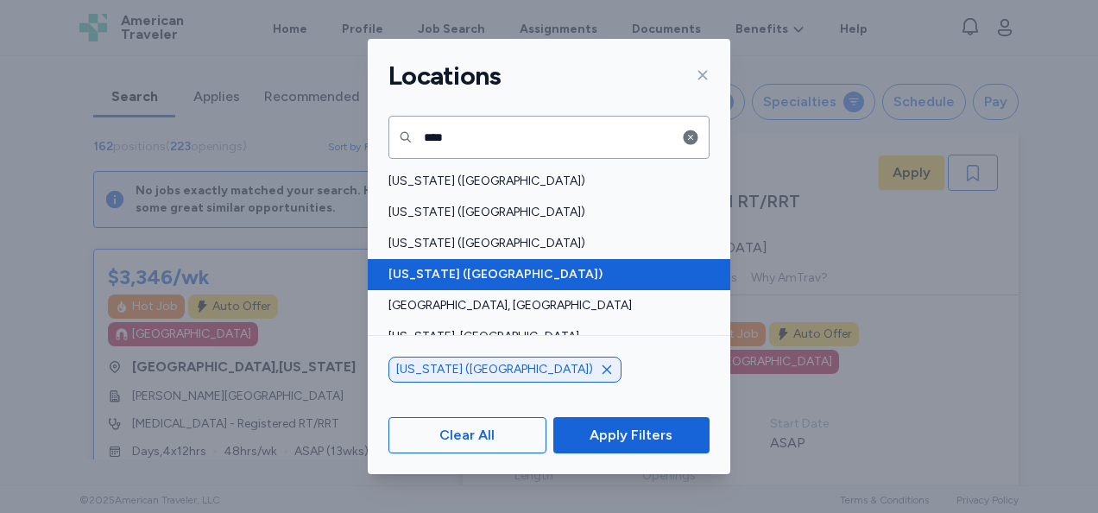
click at [484, 261] on div "[US_STATE] ([GEOGRAPHIC_DATA])" at bounding box center [549, 274] width 363 height 31
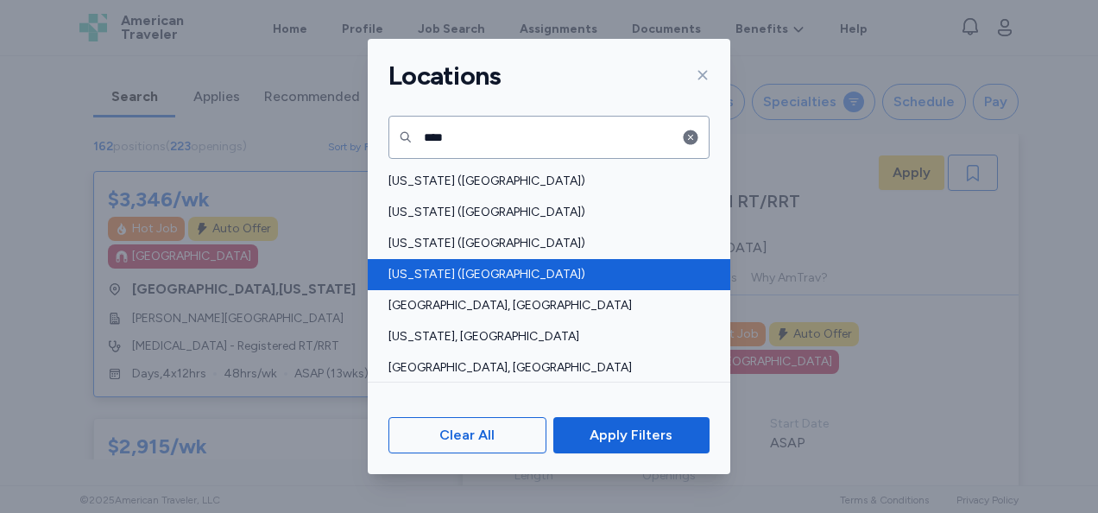
click at [487, 268] on span "[US_STATE] ([GEOGRAPHIC_DATA])" at bounding box center [544, 274] width 311 height 17
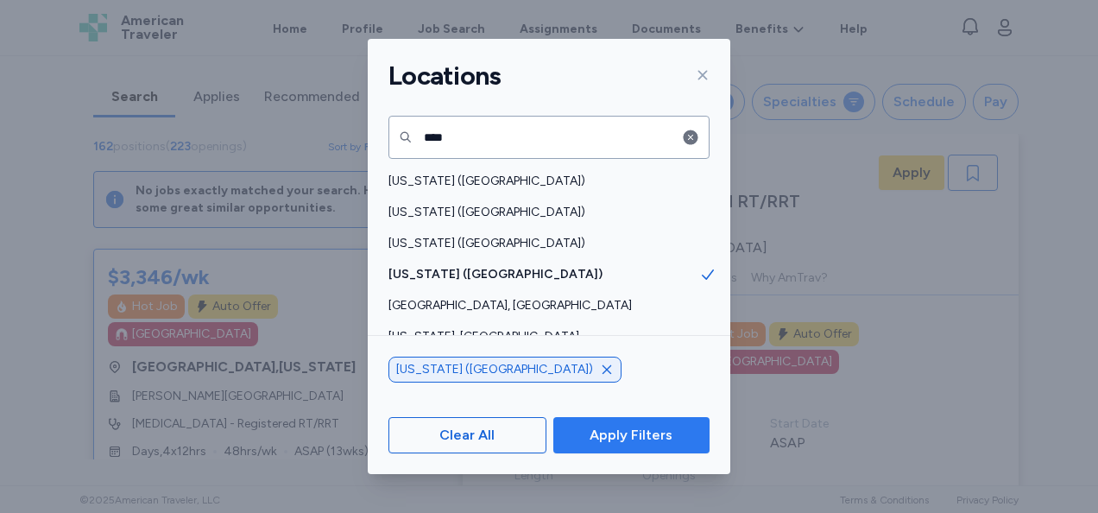
click at [635, 433] on span "Apply Filters" at bounding box center [631, 435] width 83 height 21
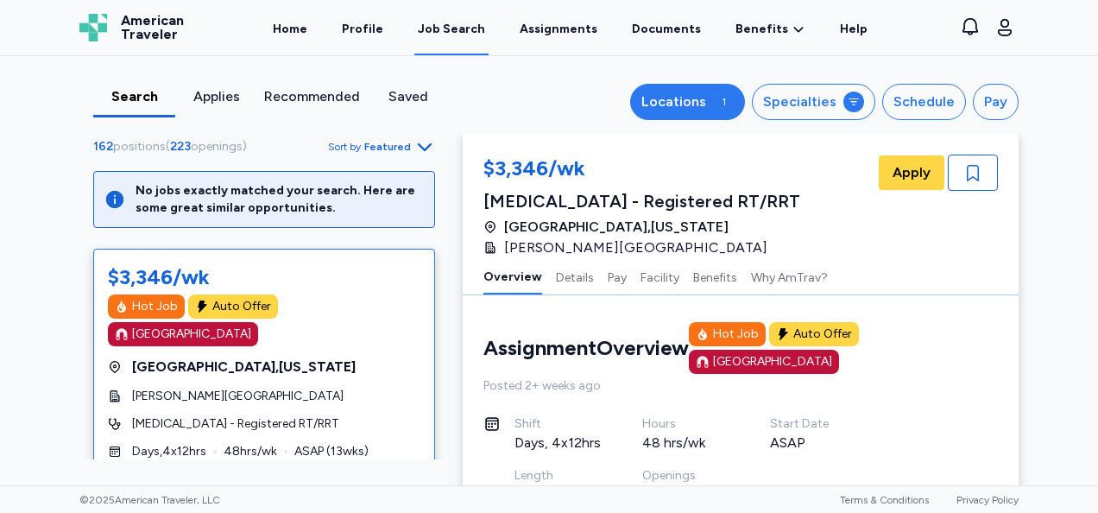
click at [717, 111] on button "Locations 1" at bounding box center [687, 102] width 115 height 36
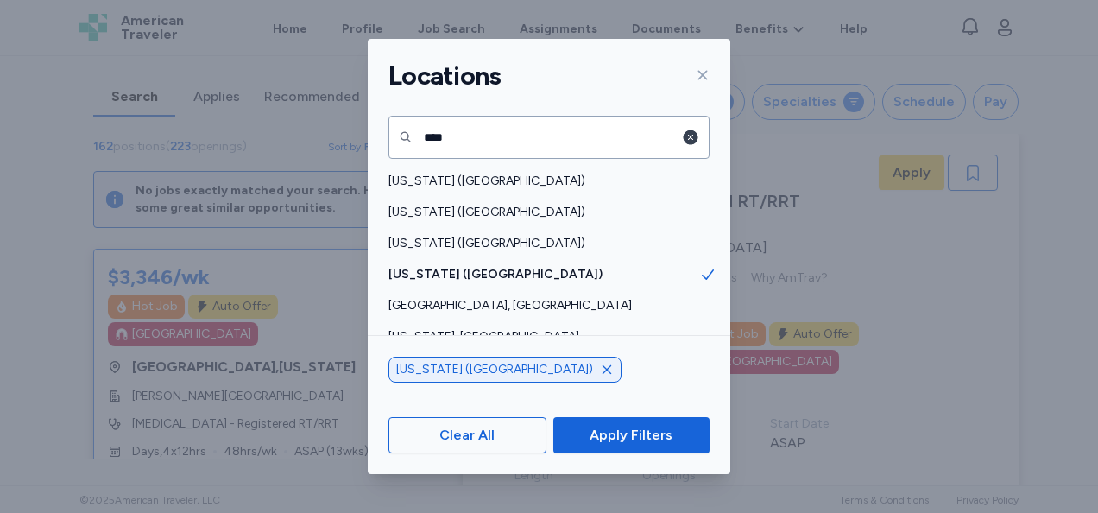
click at [690, 140] on icon "button" at bounding box center [691, 137] width 15 height 15
click at [707, 74] on icon at bounding box center [703, 75] width 14 height 14
